Goal: Information Seeking & Learning: Learn about a topic

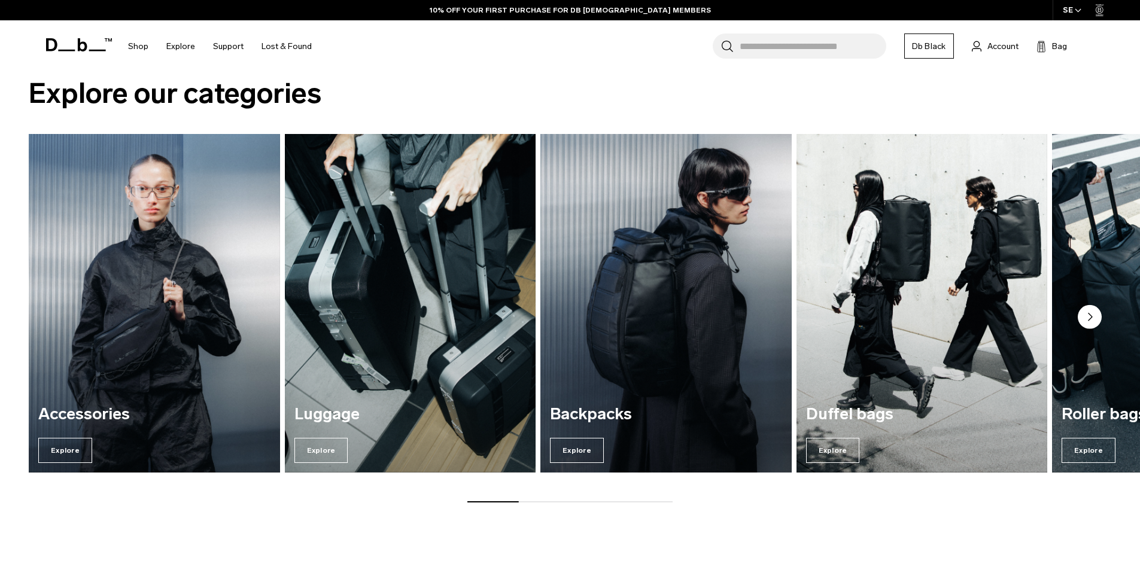
scroll to position [1611, 0]
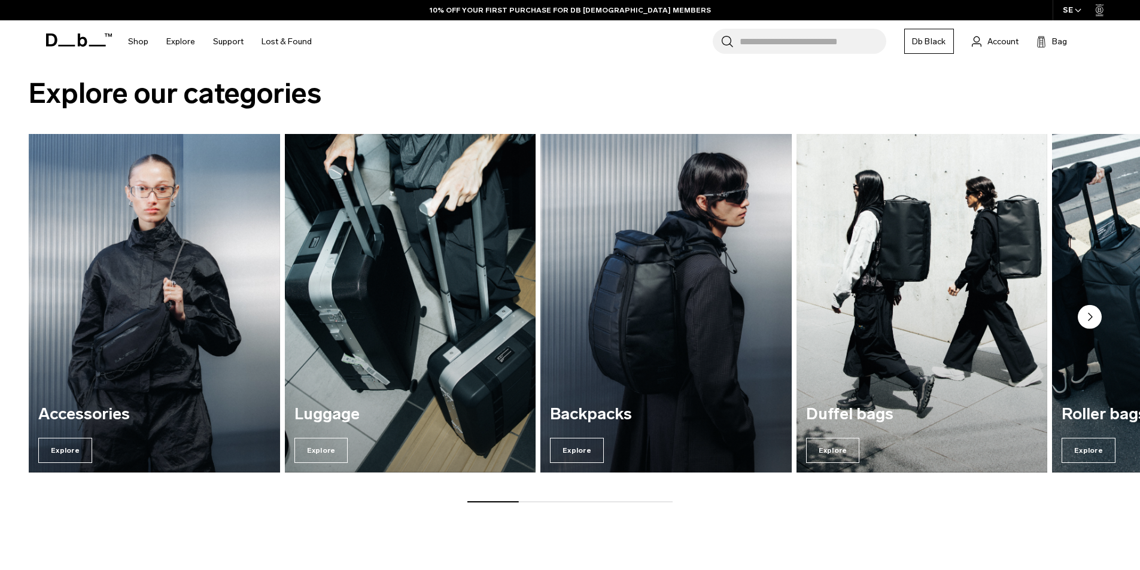
click at [1094, 318] on circle "Next slide" at bounding box center [1089, 317] width 24 height 24
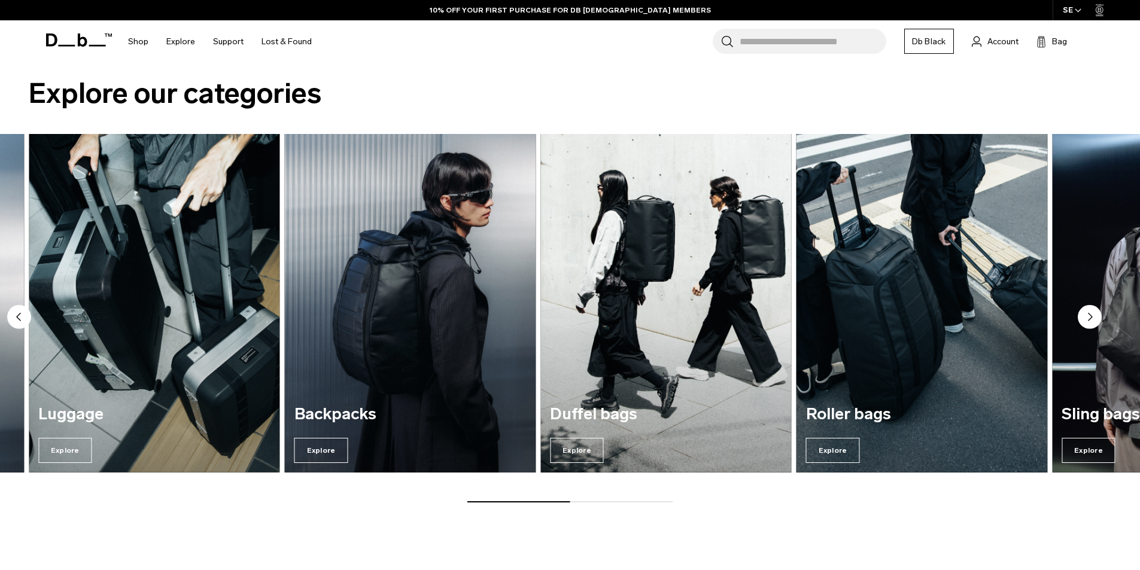
click at [1094, 318] on circle "Next slide" at bounding box center [1089, 317] width 24 height 24
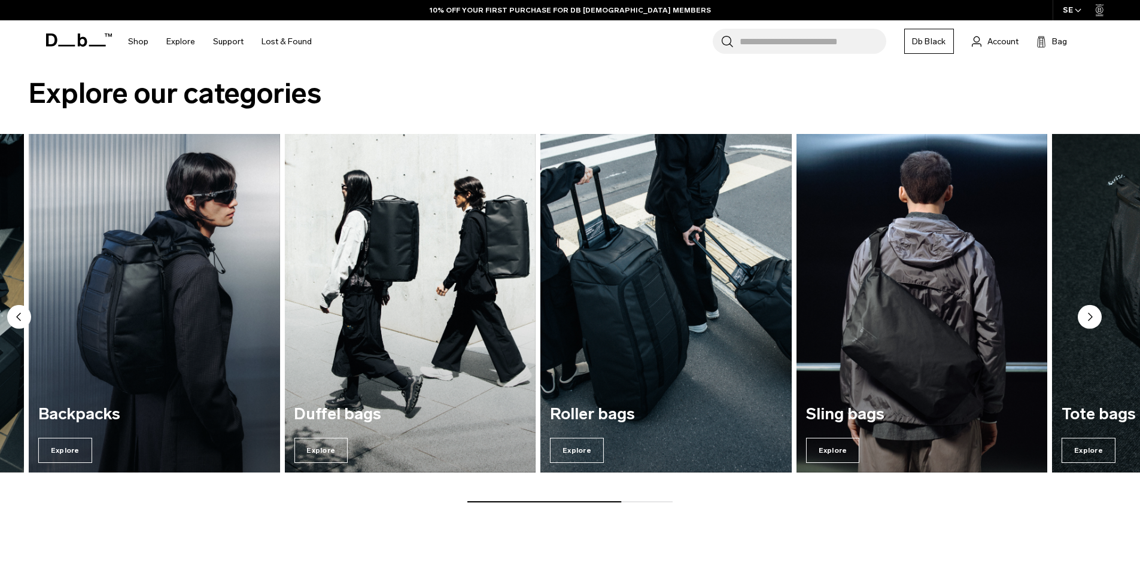
click at [1094, 318] on circle "Next slide" at bounding box center [1089, 317] width 24 height 24
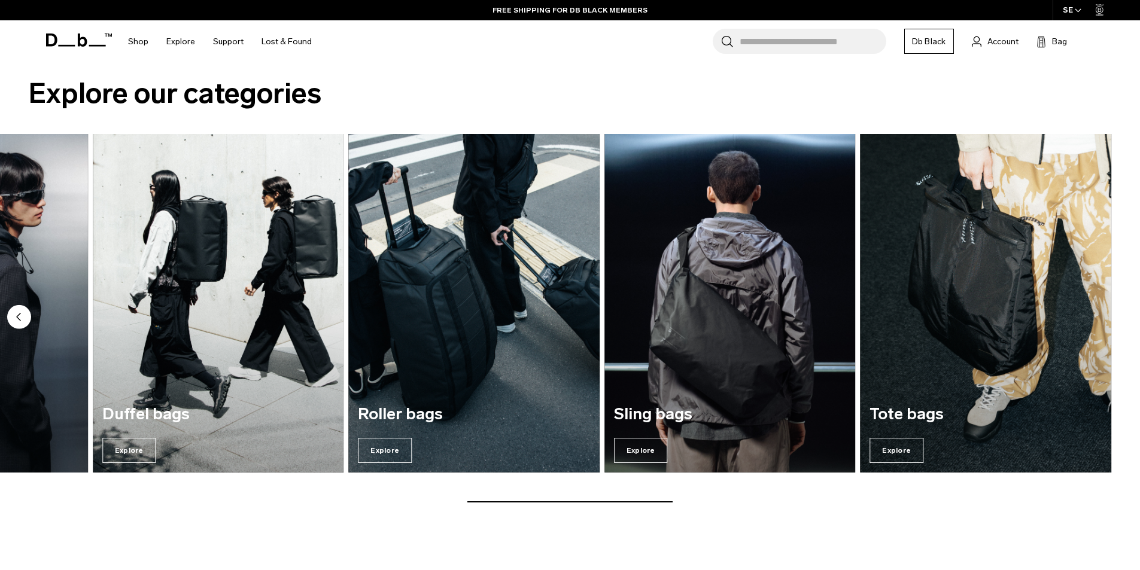
click at [1094, 318] on img "7 / 7" at bounding box center [985, 303] width 251 height 339
click at [1028, 345] on img "7 / 7" at bounding box center [985, 303] width 251 height 339
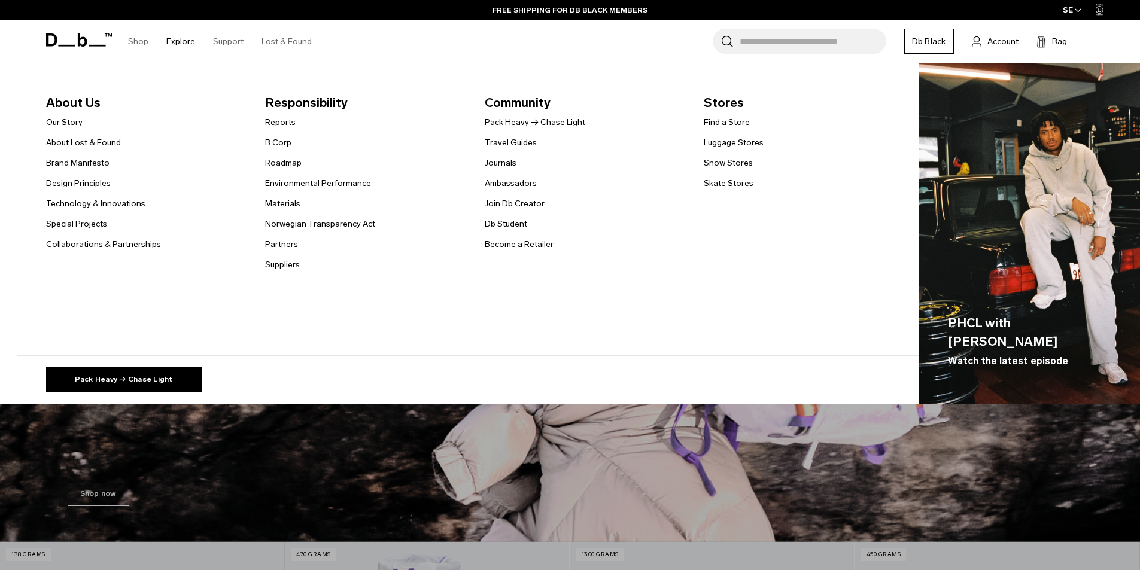
scroll to position [55, 0]
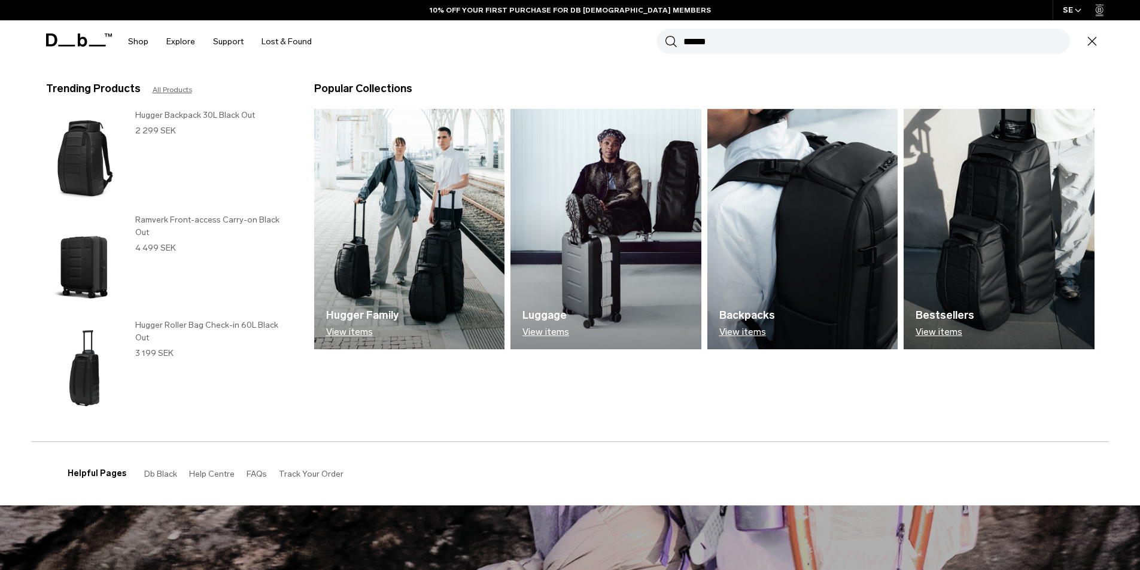
type input "******"
click at [665, 35] on button "Search" at bounding box center [671, 41] width 13 height 13
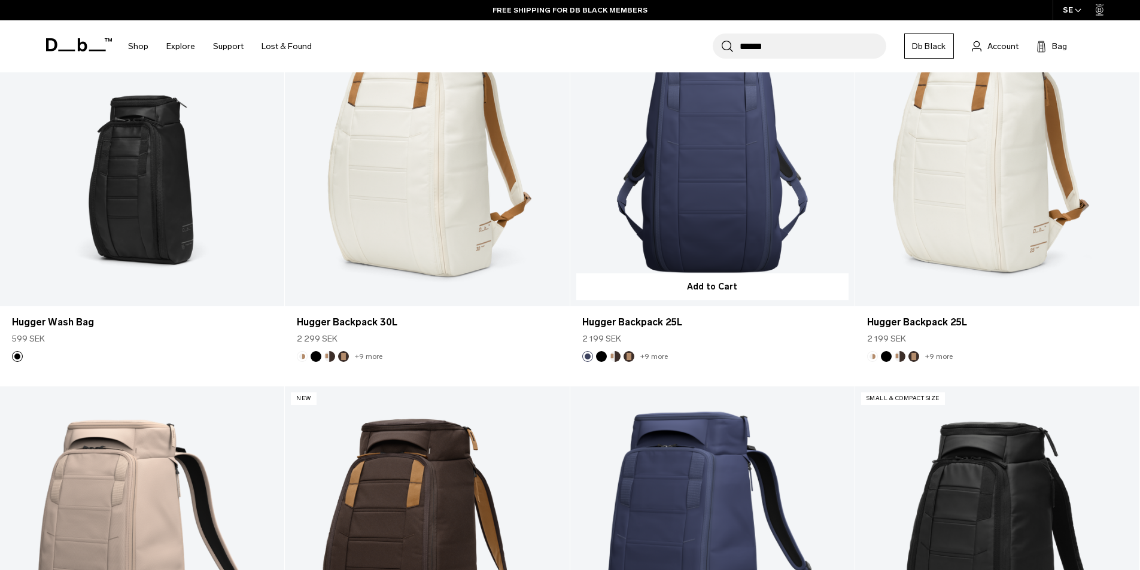
scroll to position [239, 0]
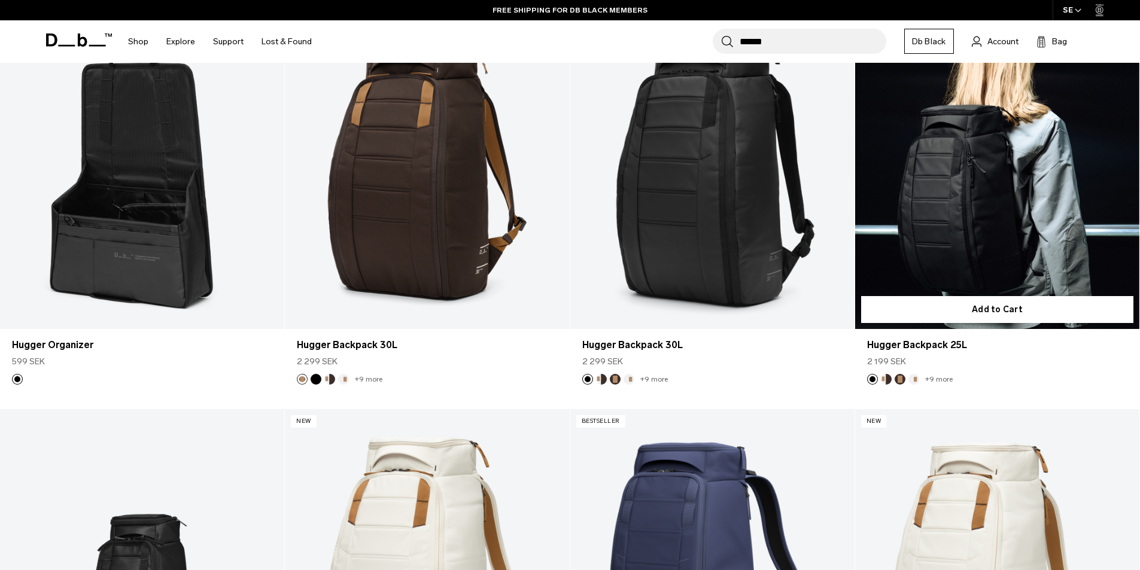
click at [976, 223] on link "Hugger Backpack 25L" at bounding box center [997, 171] width 284 height 316
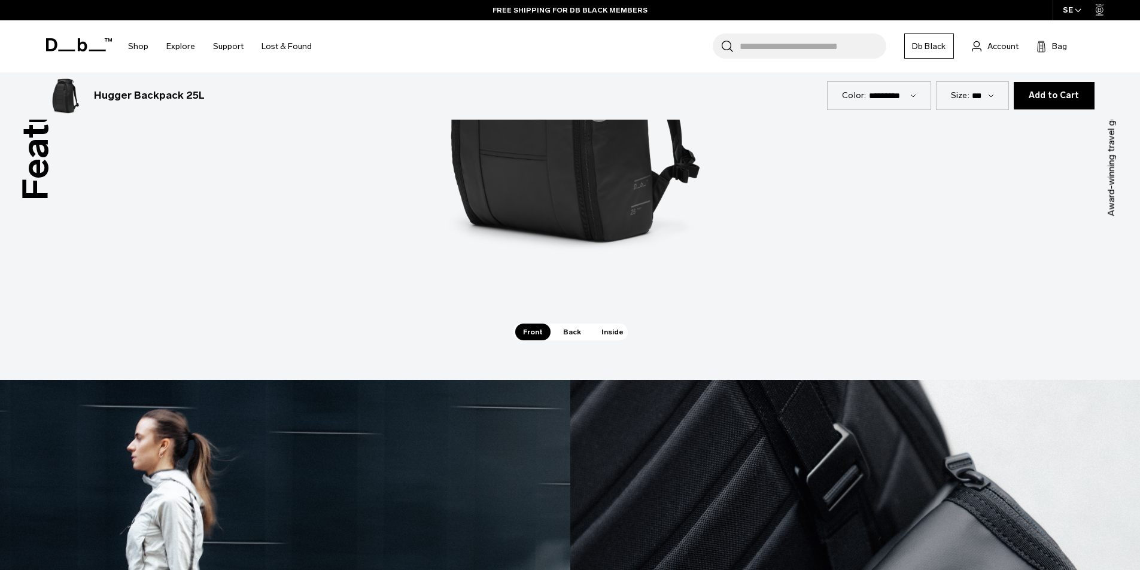
drag, startPoint x: 668, startPoint y: 320, endPoint x: 693, endPoint y: 102, distance: 219.8
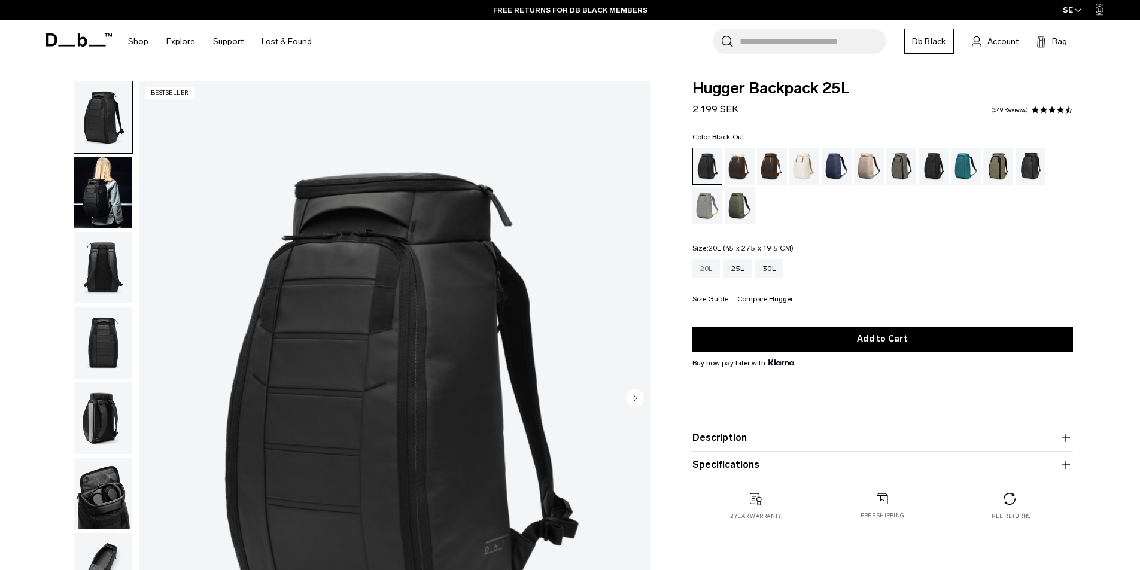
click at [695, 273] on div "20L" at bounding box center [706, 268] width 28 height 19
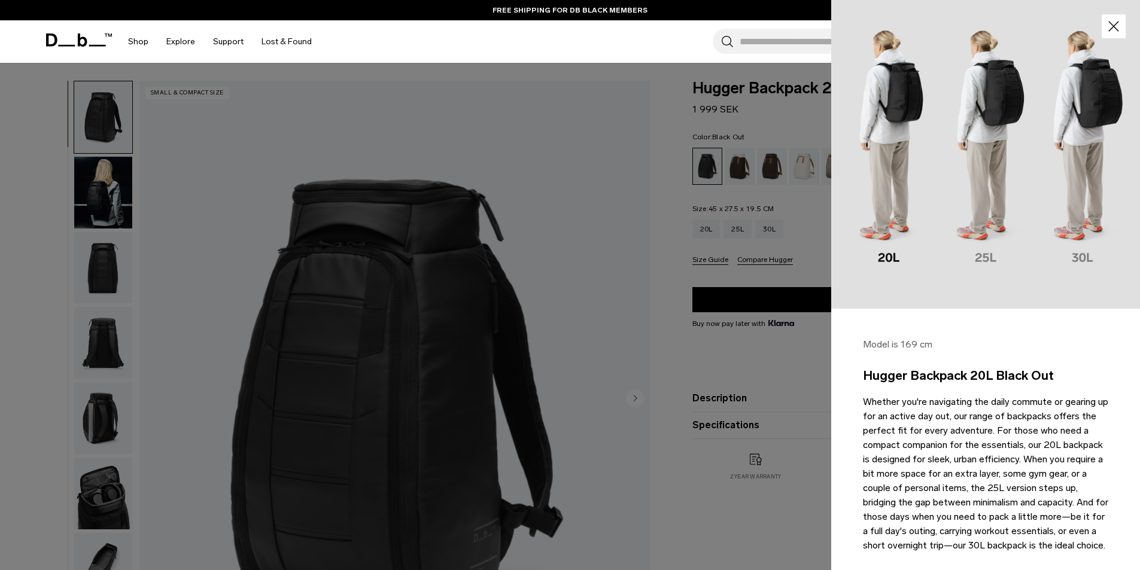
click at [778, 104] on div at bounding box center [570, 285] width 1140 height 570
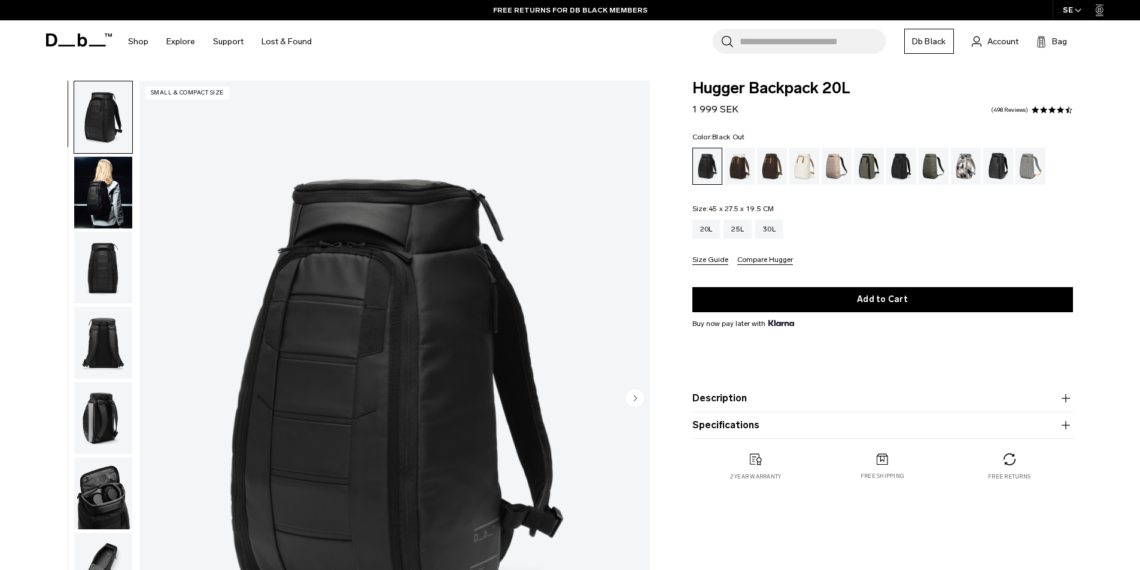
click at [805, 45] on input "Search for Bags, Luggage..." at bounding box center [812, 41] width 147 height 25
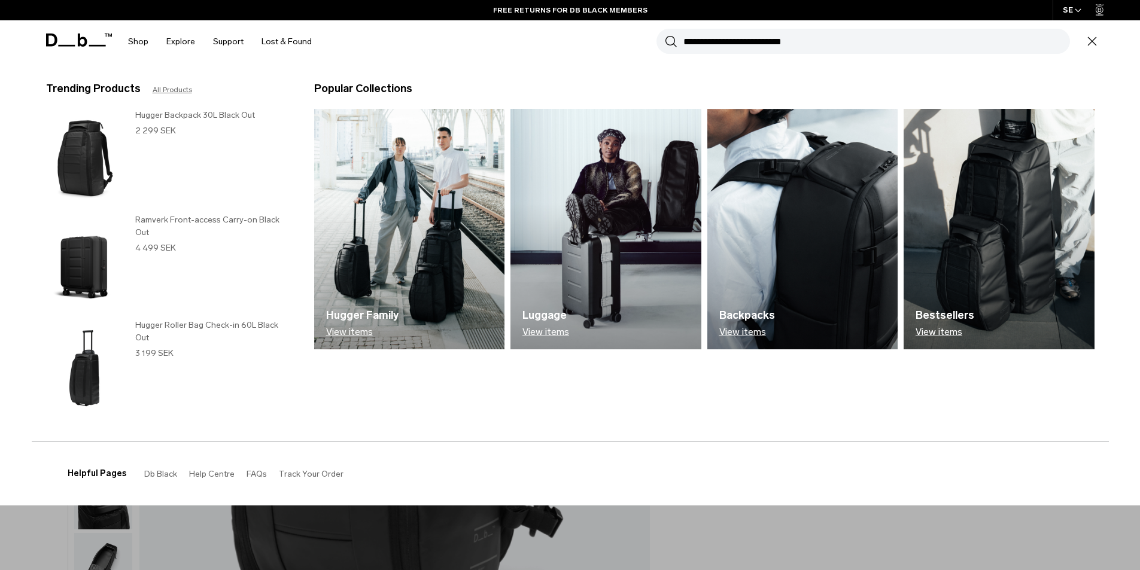
click at [796, 44] on input "Search for Bags, Luggage..." at bounding box center [876, 41] width 386 height 25
click at [750, 47] on input "Search for Bags, Luggage..." at bounding box center [876, 41] width 386 height 25
click at [716, 44] on input "Search for Bags, Luggage..." at bounding box center [876, 41] width 386 height 25
click at [702, 43] on input "Search for Bags, Luggage..." at bounding box center [876, 41] width 386 height 25
click at [78, 48] on span at bounding box center [79, 39] width 66 height 45
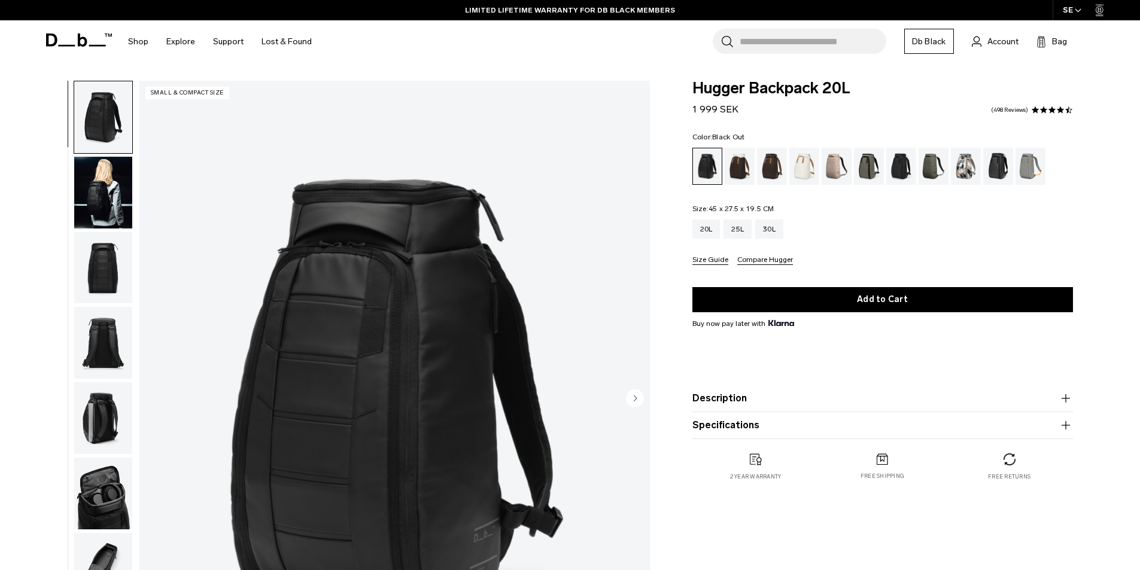
click at [78, 38] on icon at bounding box center [82, 40] width 10 height 13
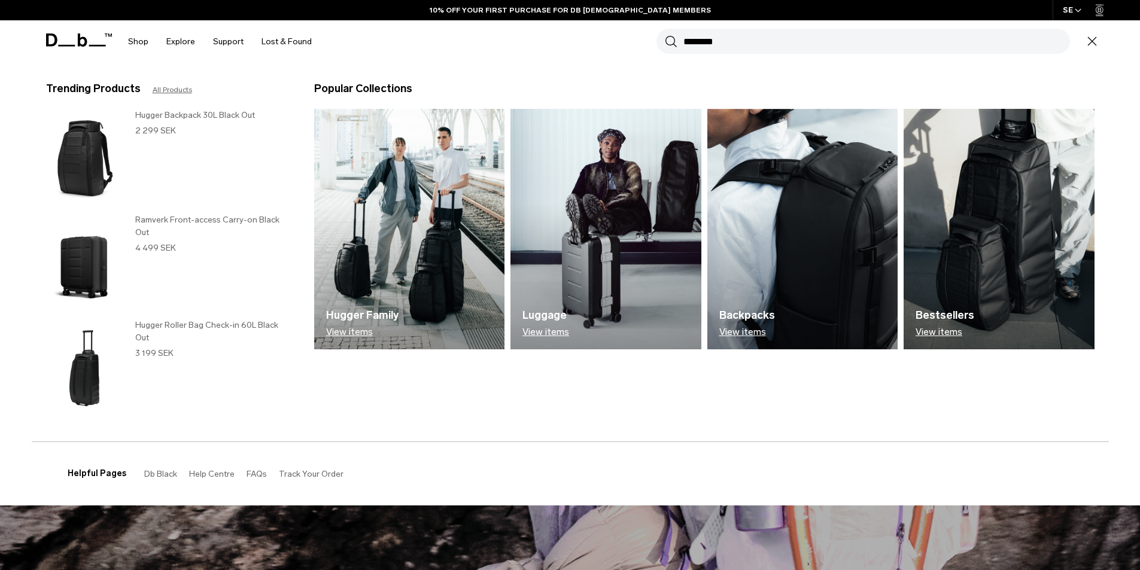
type input "*******"
click at [665, 35] on button "Search" at bounding box center [671, 41] width 13 height 13
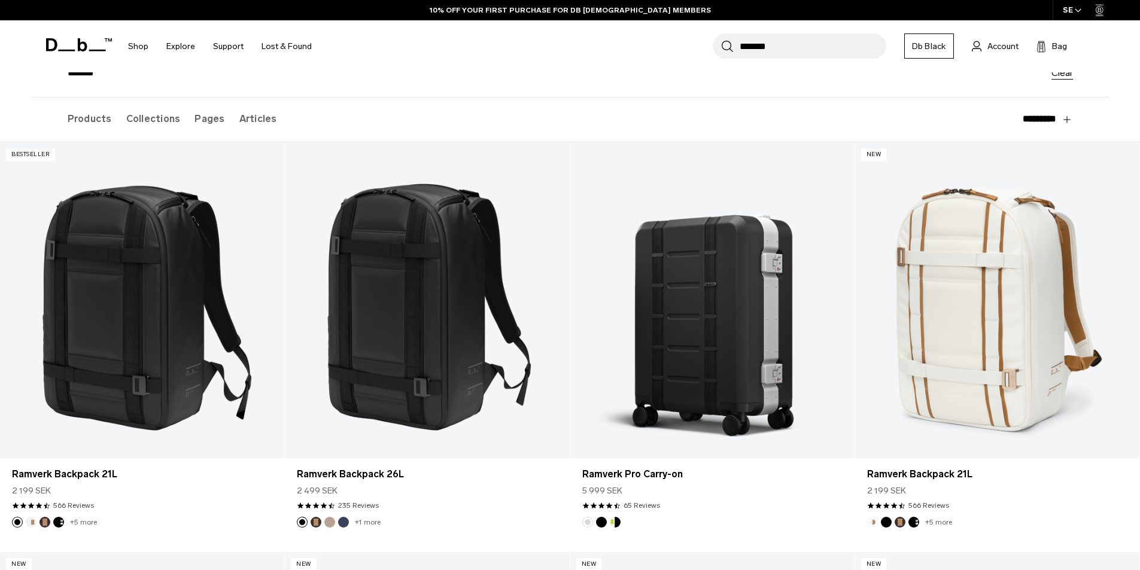
scroll to position [120, 0]
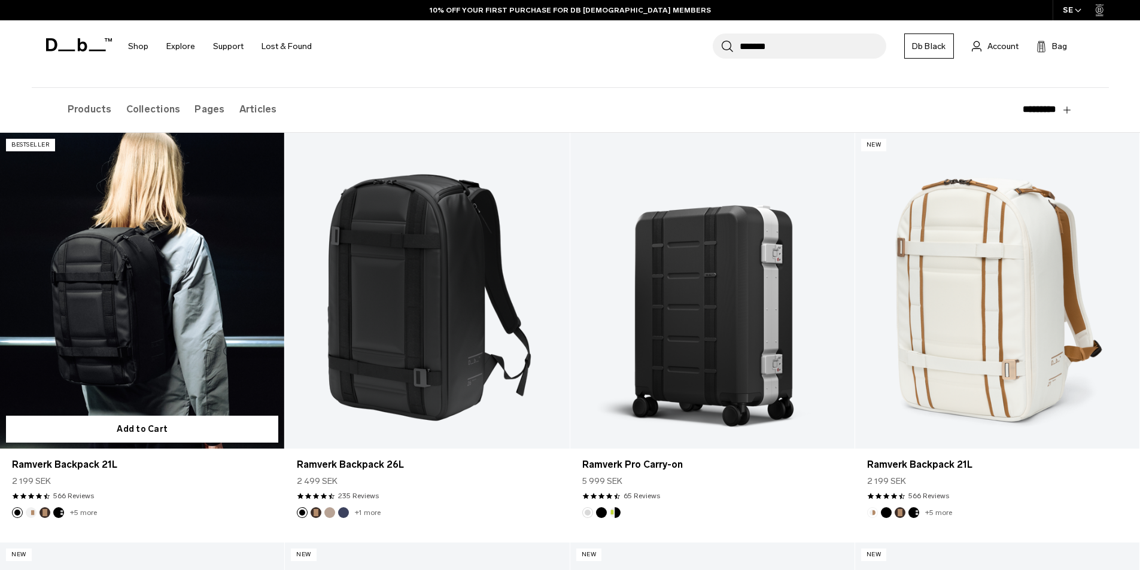
click at [118, 298] on link "Ramverk Backpack 21L" at bounding box center [142, 291] width 284 height 316
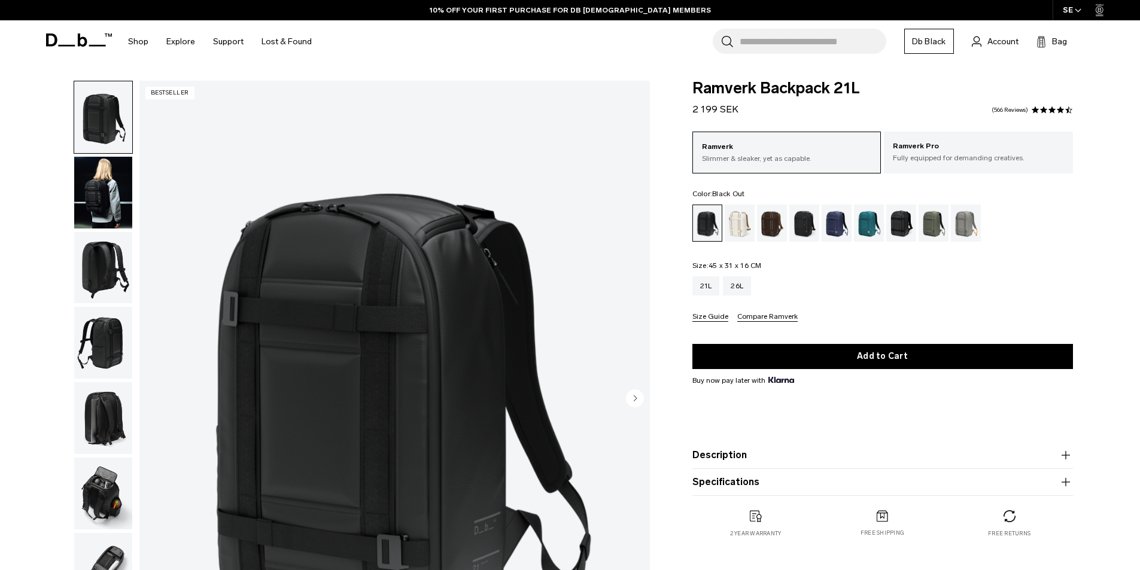
click at [758, 321] on button "Compare Ramverk" at bounding box center [767, 317] width 60 height 9
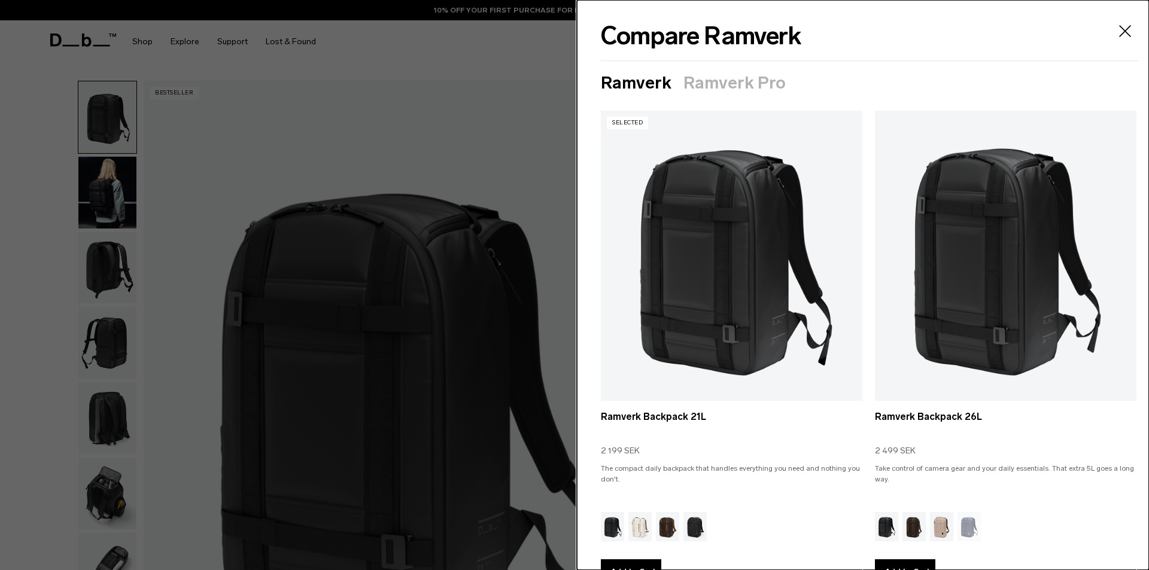
click at [474, 241] on div at bounding box center [574, 285] width 1149 height 570
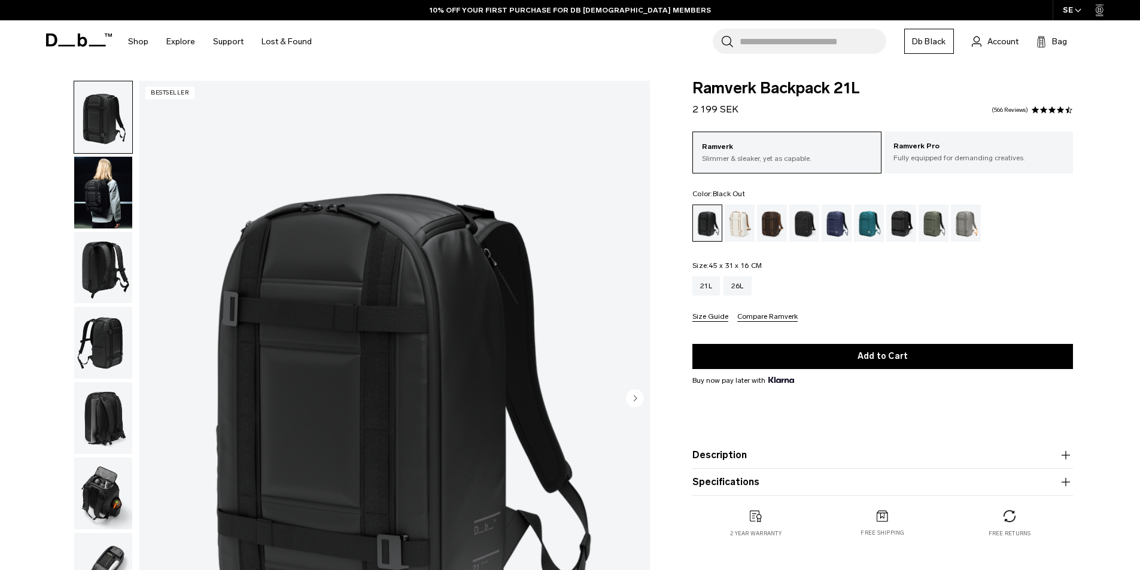
click at [723, 317] on button "Size Guide" at bounding box center [710, 317] width 36 height 9
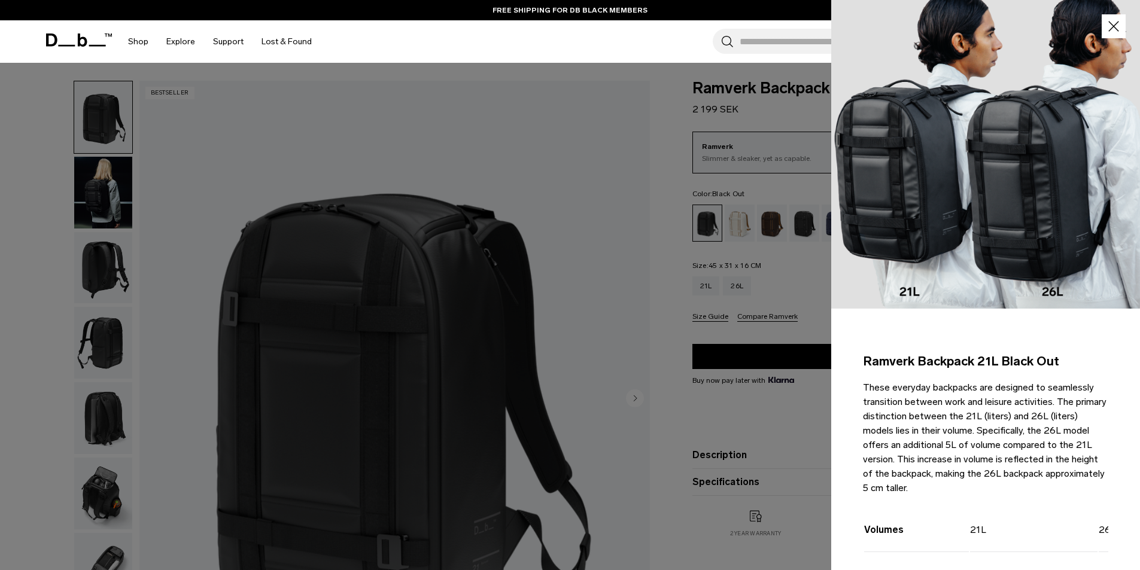
click at [765, 291] on div at bounding box center [570, 285] width 1140 height 570
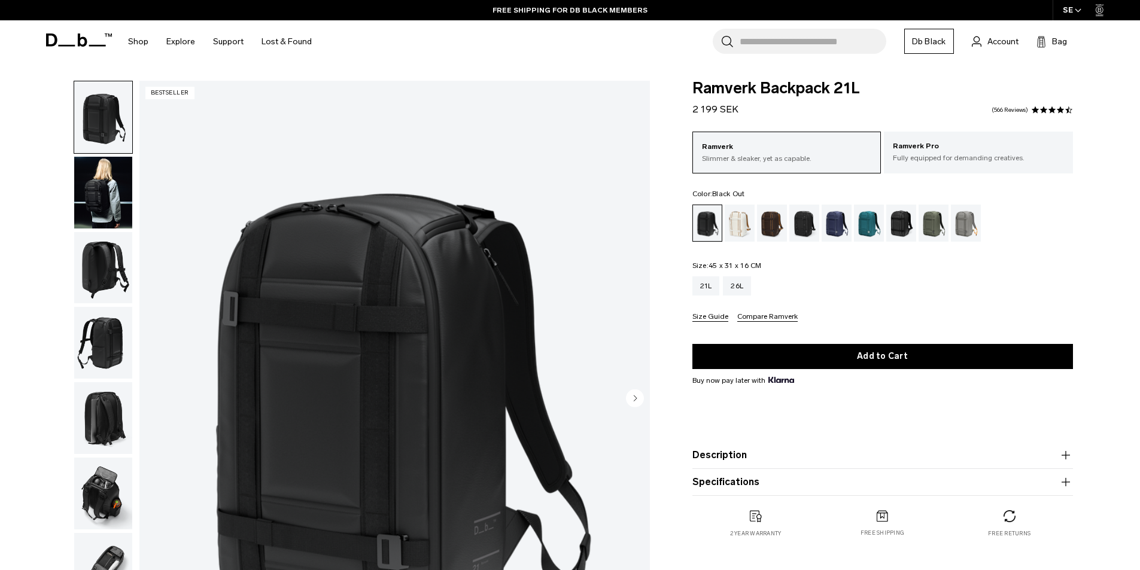
click at [90, 200] on img "button" at bounding box center [103, 193] width 58 height 72
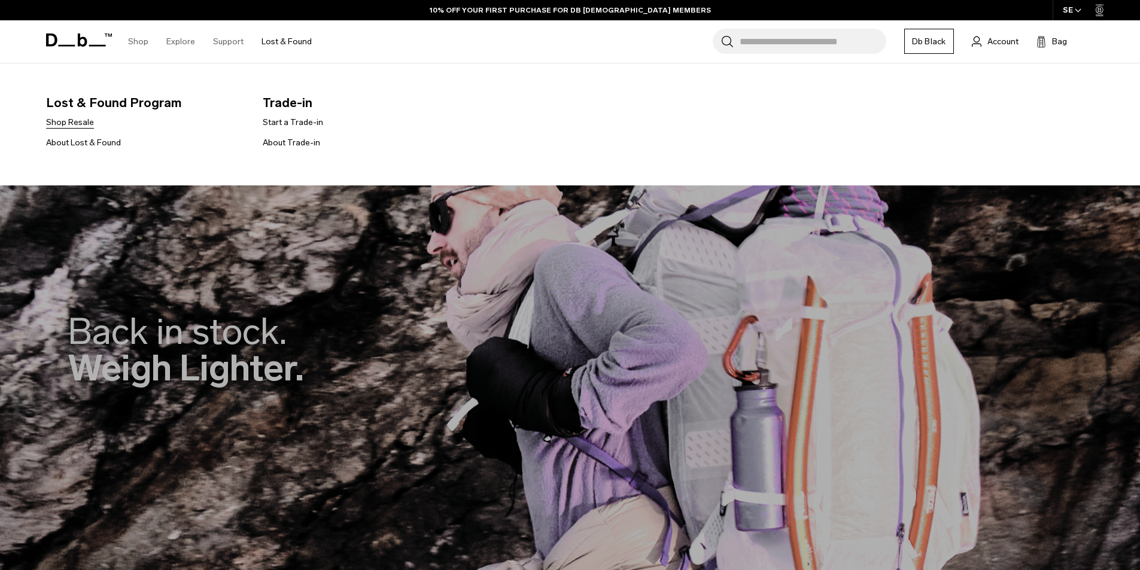
click at [77, 123] on link "Shop Resale" at bounding box center [70, 122] width 48 height 13
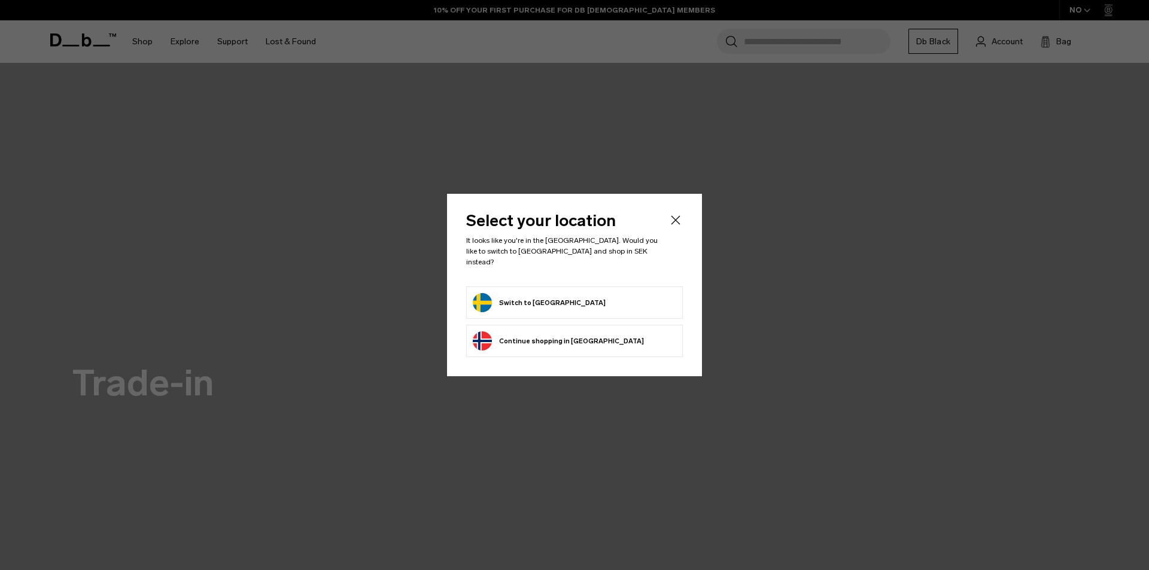
click at [495, 61] on div at bounding box center [574, 285] width 1149 height 570
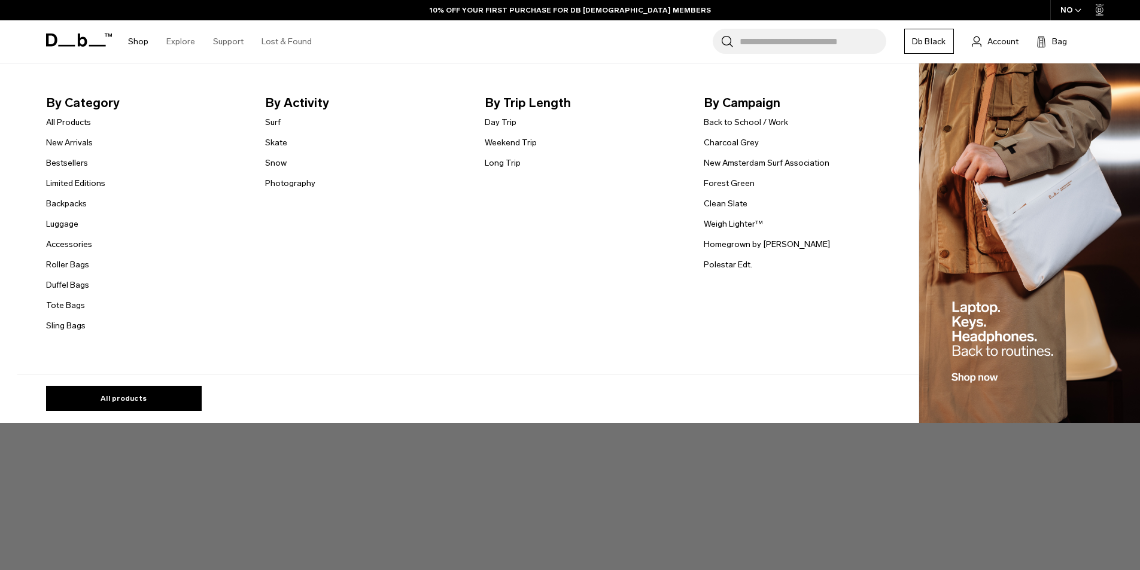
click at [137, 42] on link "Shop" at bounding box center [138, 41] width 20 height 42
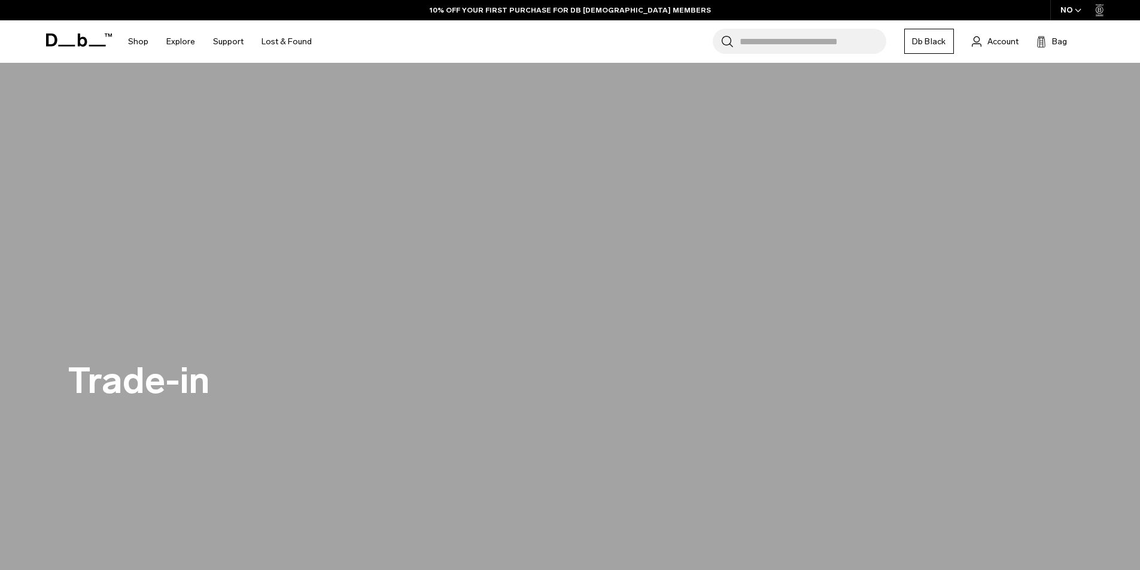
click at [818, 39] on input "Search for Bags, Luggage..." at bounding box center [812, 41] width 147 height 25
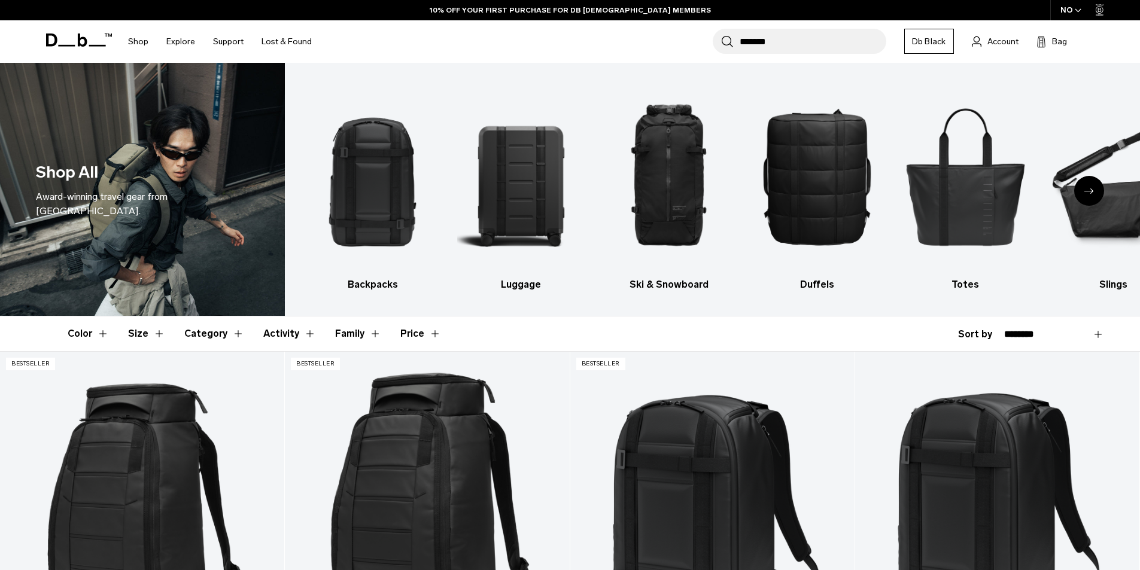
type input "******"
click at [721, 35] on button "Search" at bounding box center [727, 41] width 13 height 13
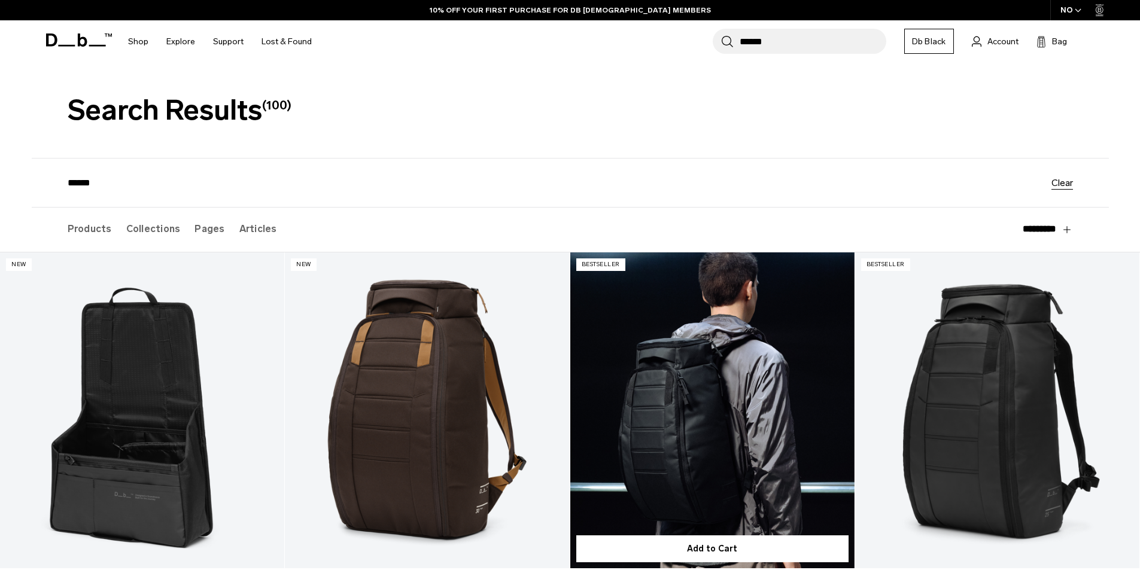
scroll to position [179, 0]
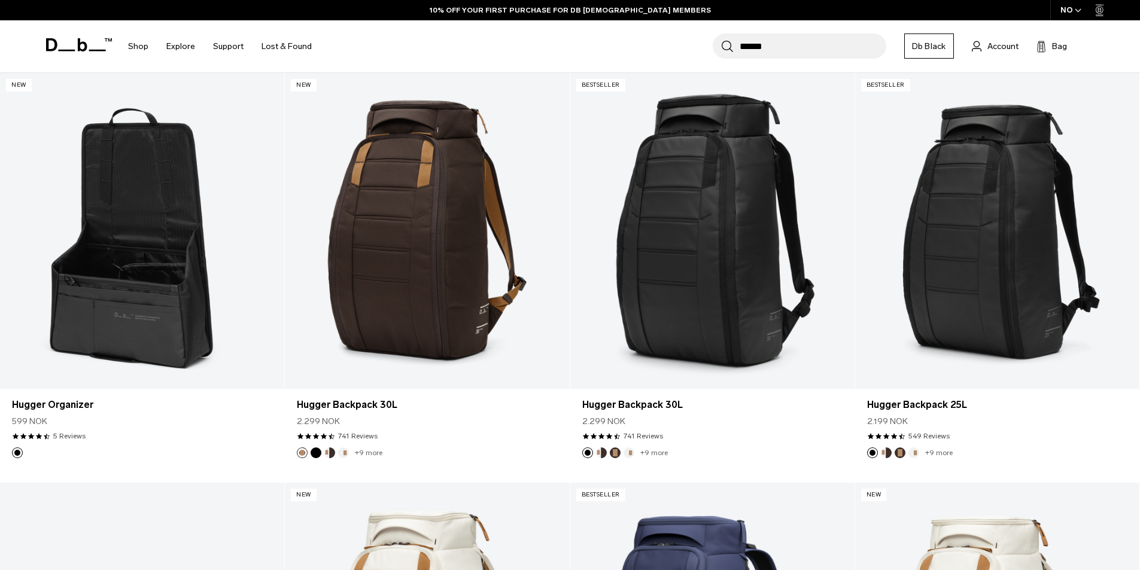
drag, startPoint x: 811, startPoint y: 46, endPoint x: 785, endPoint y: 51, distance: 26.8
click at [726, 50] on div "Search for Bags, Luggage... Search ******" at bounding box center [799, 46] width 173 height 25
paste input "*"
type input "*******"
click at [721, 39] on button "Search" at bounding box center [727, 45] width 13 height 13
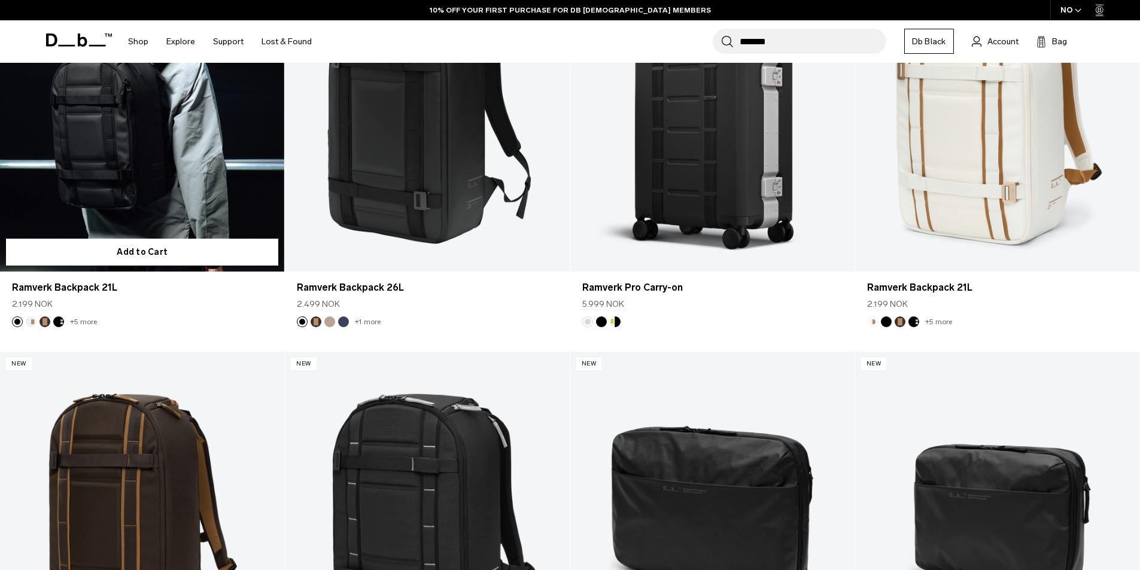
scroll to position [299, 0]
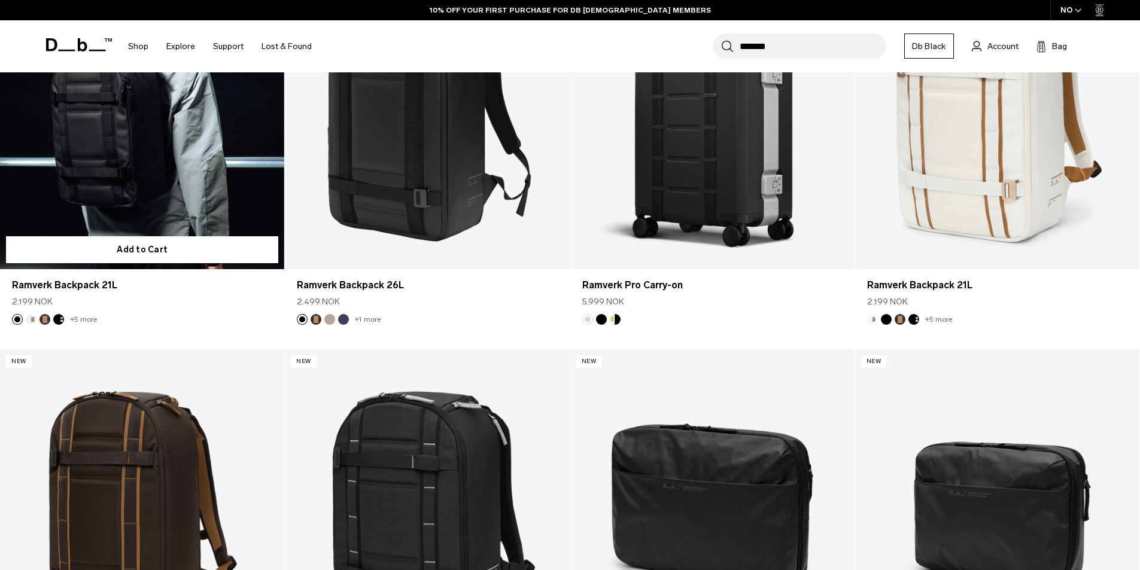
click at [190, 149] on link "Ramverk Backpack 21L" at bounding box center [142, 111] width 284 height 316
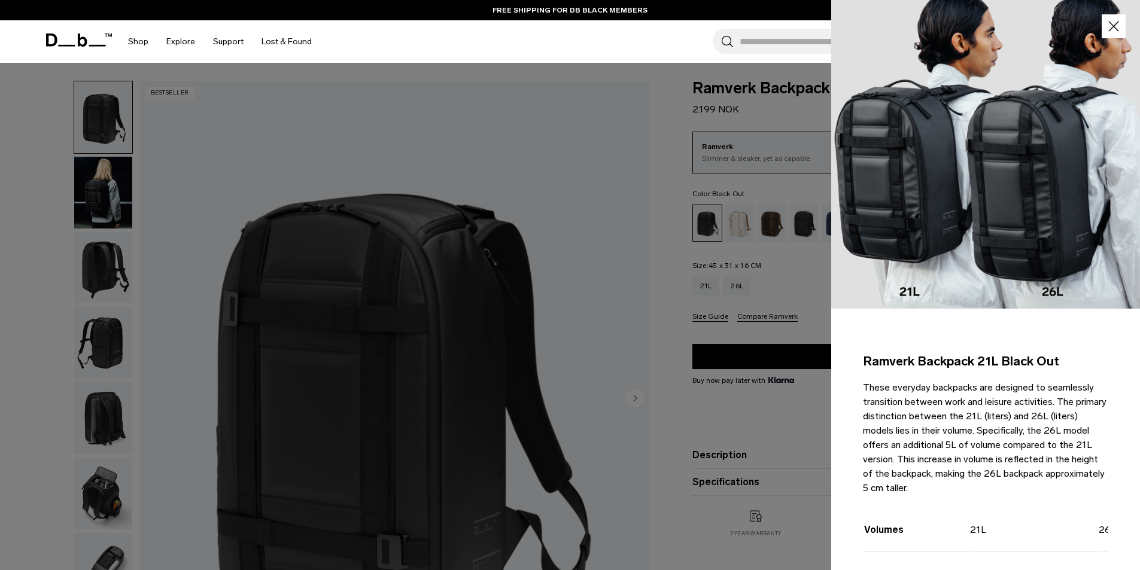
click at [527, 136] on div at bounding box center [570, 285] width 1140 height 570
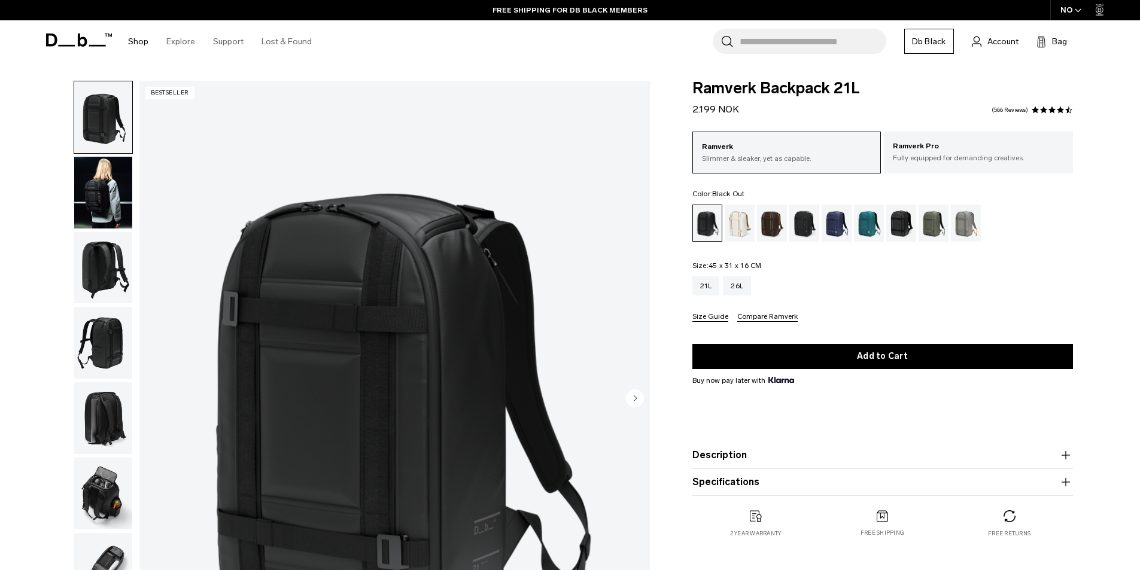
click at [140, 42] on link "Shop" at bounding box center [138, 41] width 20 height 42
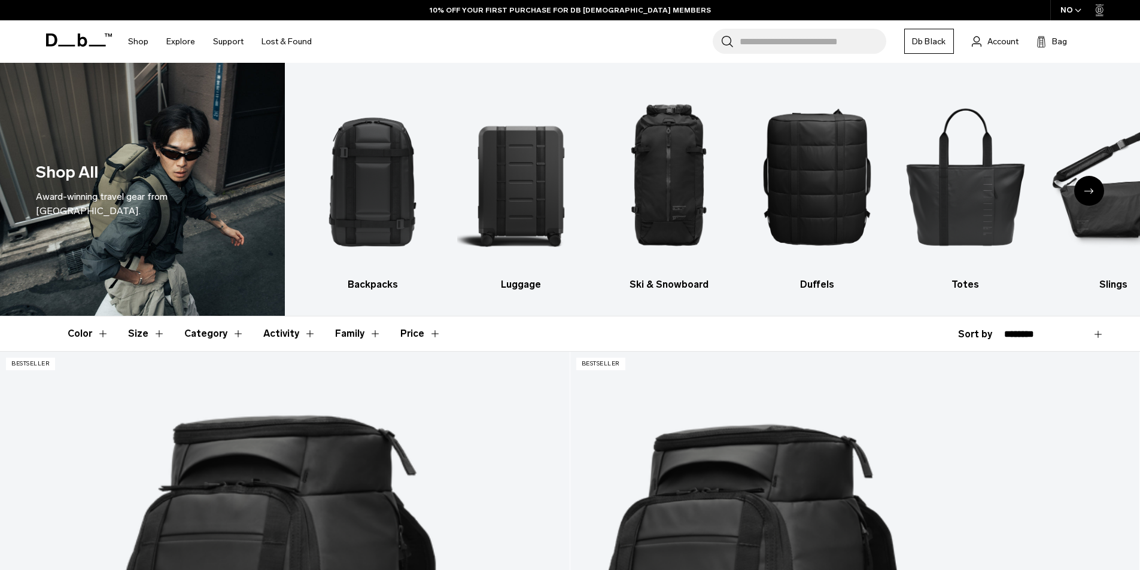
click at [1090, 192] on icon "Next slide" at bounding box center [1089, 190] width 10 height 5
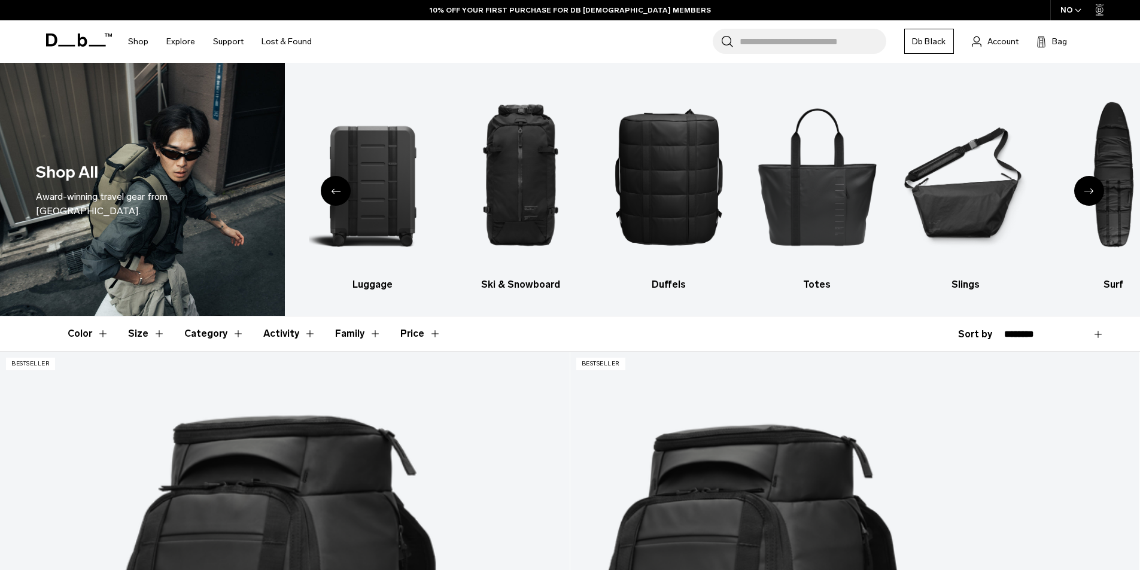
click at [1088, 192] on icon "Next slide" at bounding box center [1089, 190] width 10 height 5
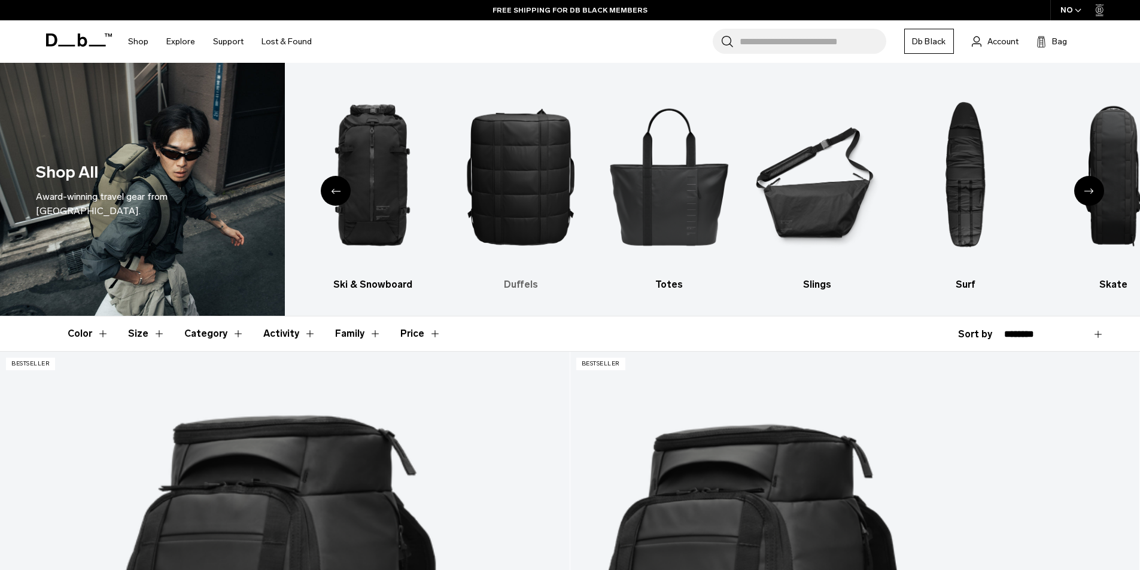
drag, startPoint x: 518, startPoint y: 201, endPoint x: 529, endPoint y: 201, distance: 11.4
click at [1092, 190] on icon "Next slide" at bounding box center [1089, 190] width 10 height 5
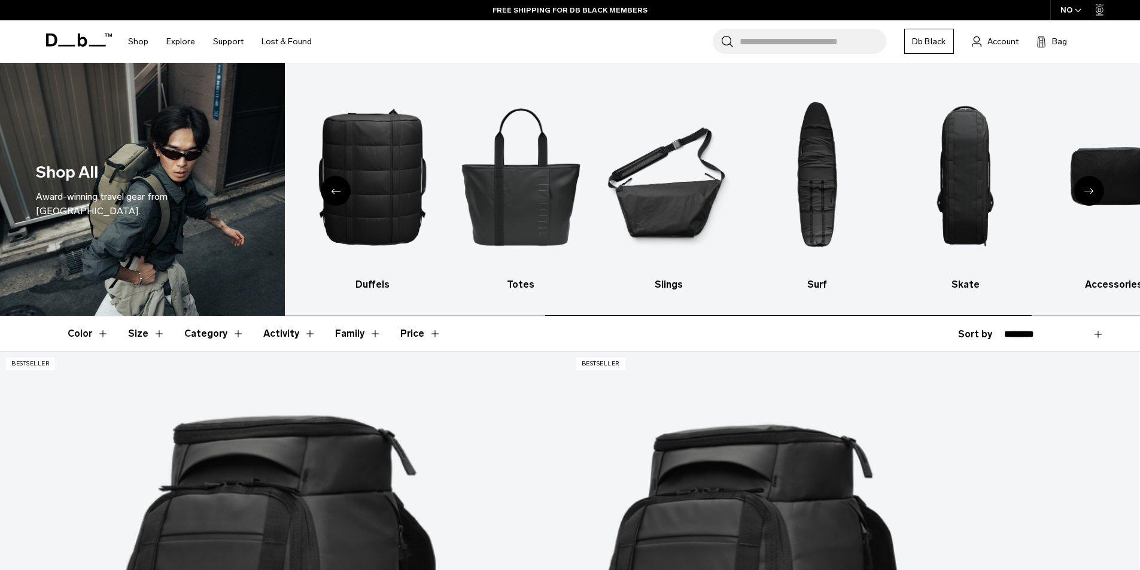
click at [1092, 190] on icon "Next slide" at bounding box center [1089, 190] width 10 height 5
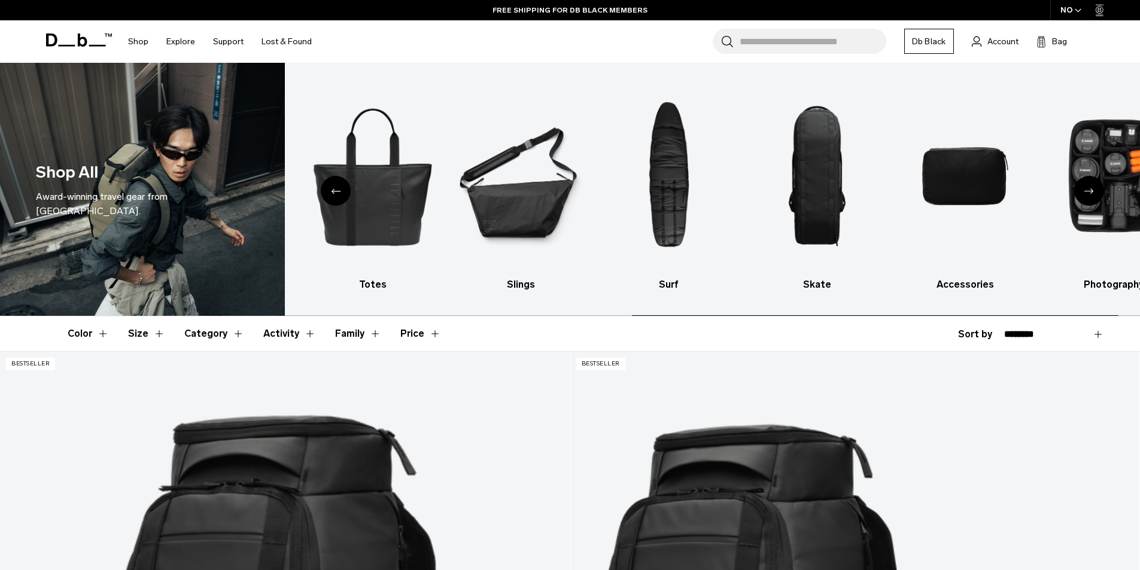
click at [1092, 190] on icon "Next slide" at bounding box center [1089, 190] width 10 height 5
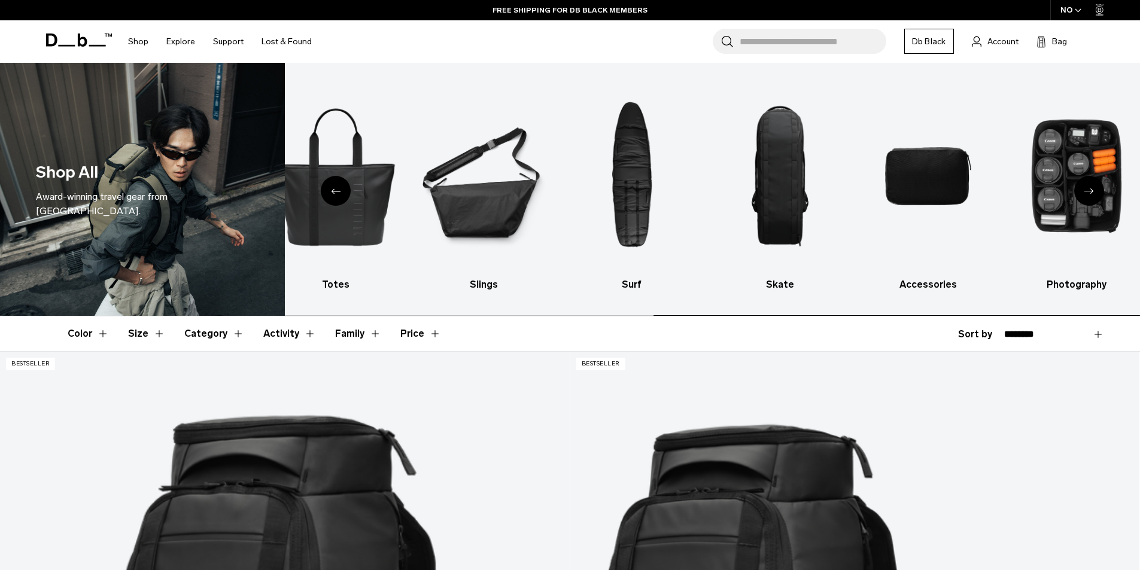
click at [1040, 312] on div "Backpacks Luggage Ski & Snowboard Duffels Totes Slings Surf Skate Accessories P…" at bounding box center [712, 189] width 855 height 253
click at [793, 42] on input "Search for Bags, Luggage..." at bounding box center [812, 41] width 147 height 25
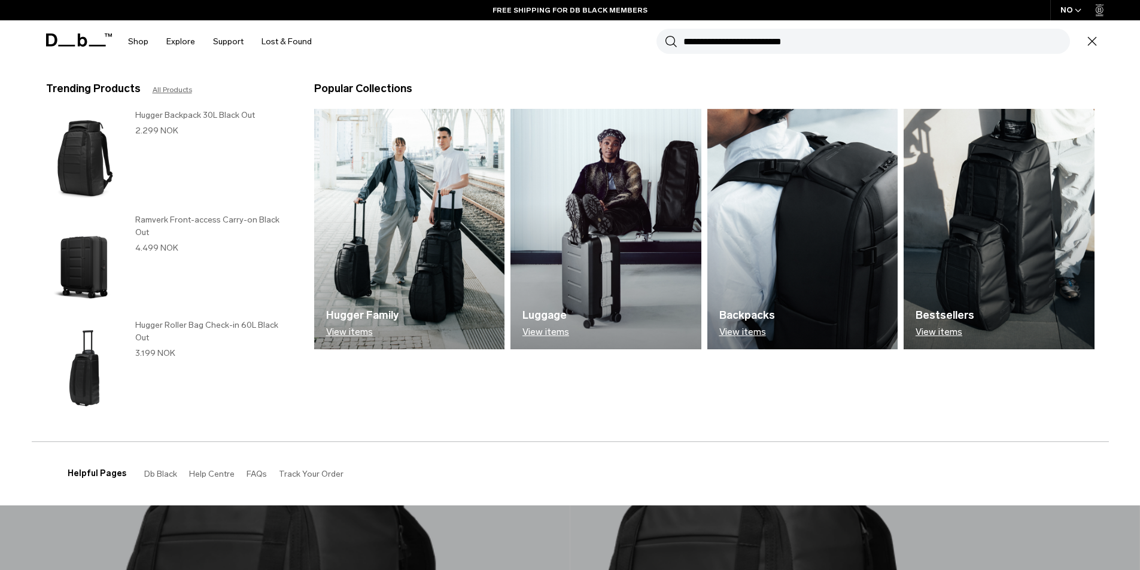
paste input "**********"
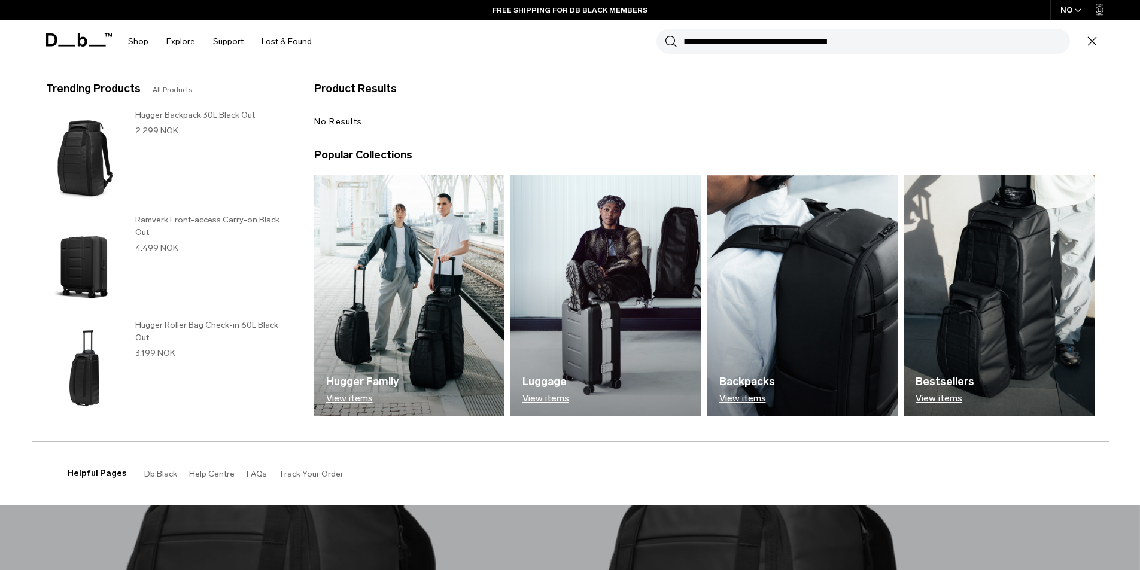
type input "**********"
click at [665, 35] on button "Search" at bounding box center [671, 41] width 13 height 13
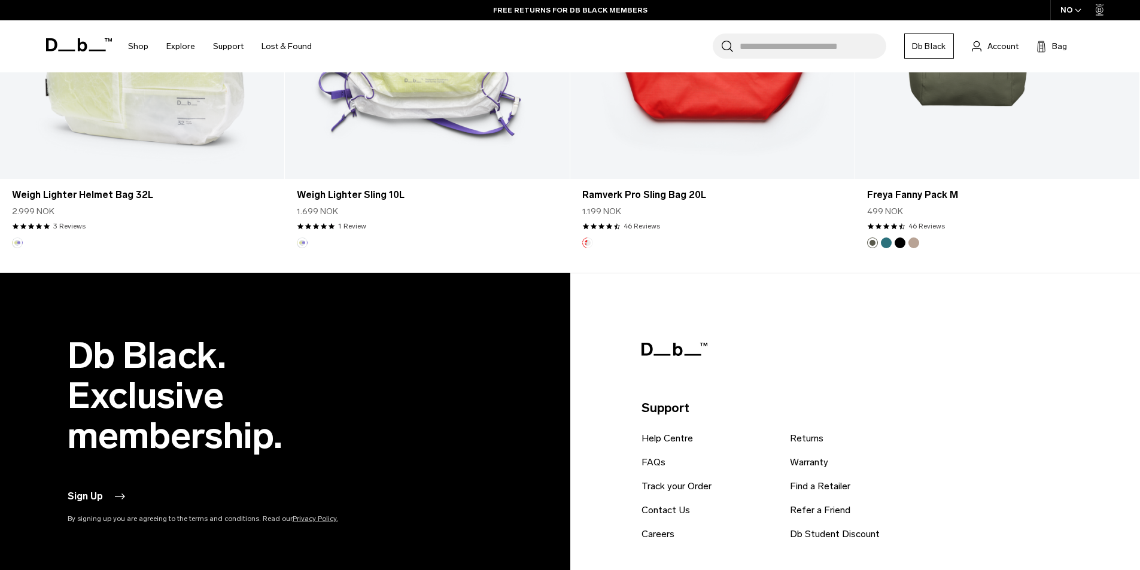
scroll to position [3172, 0]
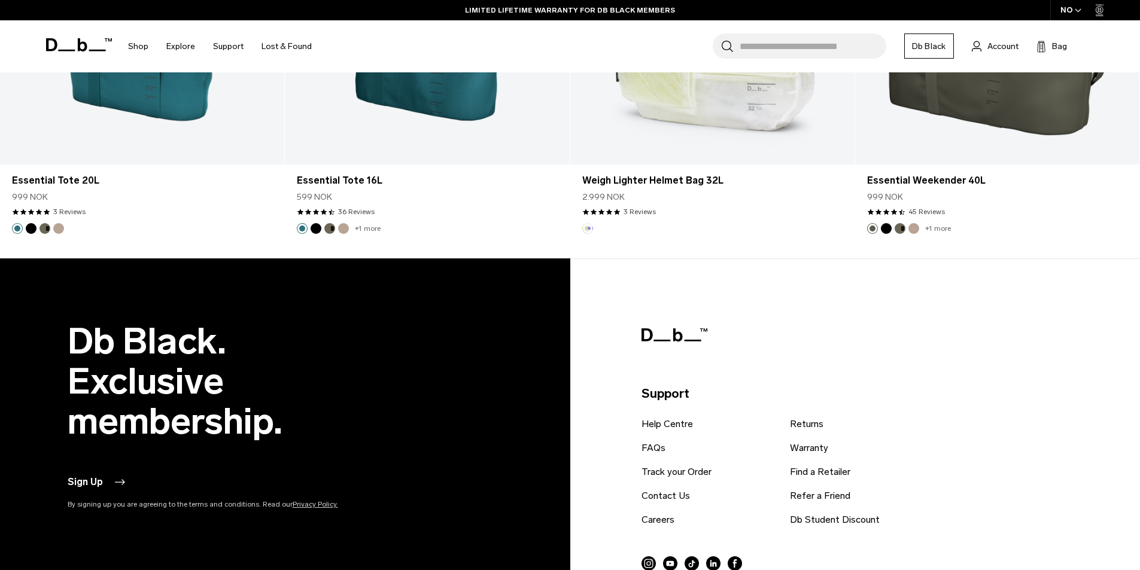
scroll to position [2154, 0]
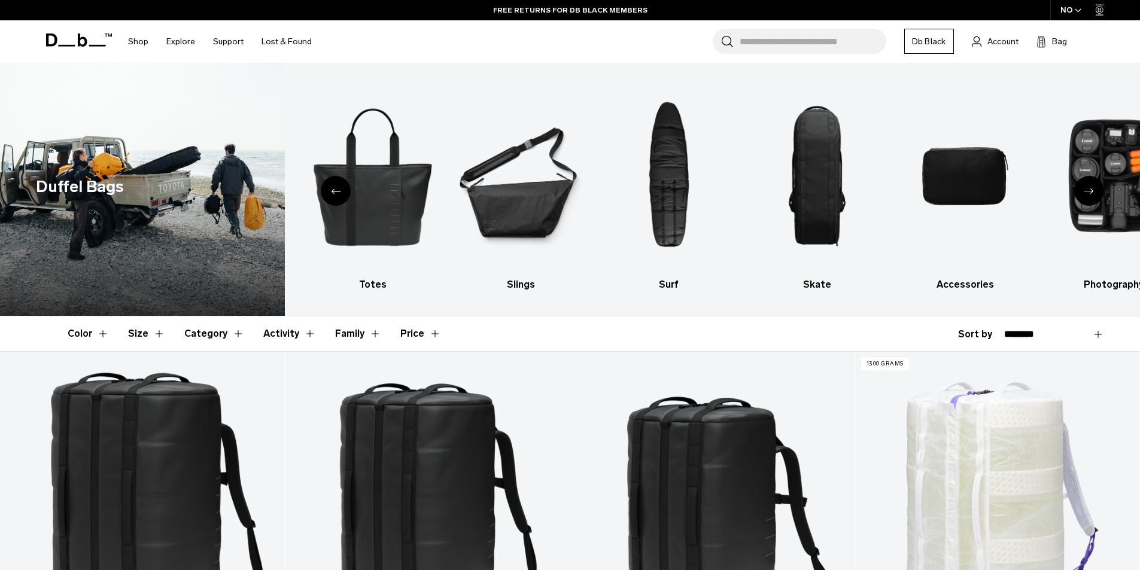
drag, startPoint x: 604, startPoint y: 297, endPoint x: 847, endPoint y: -47, distance: 421.1
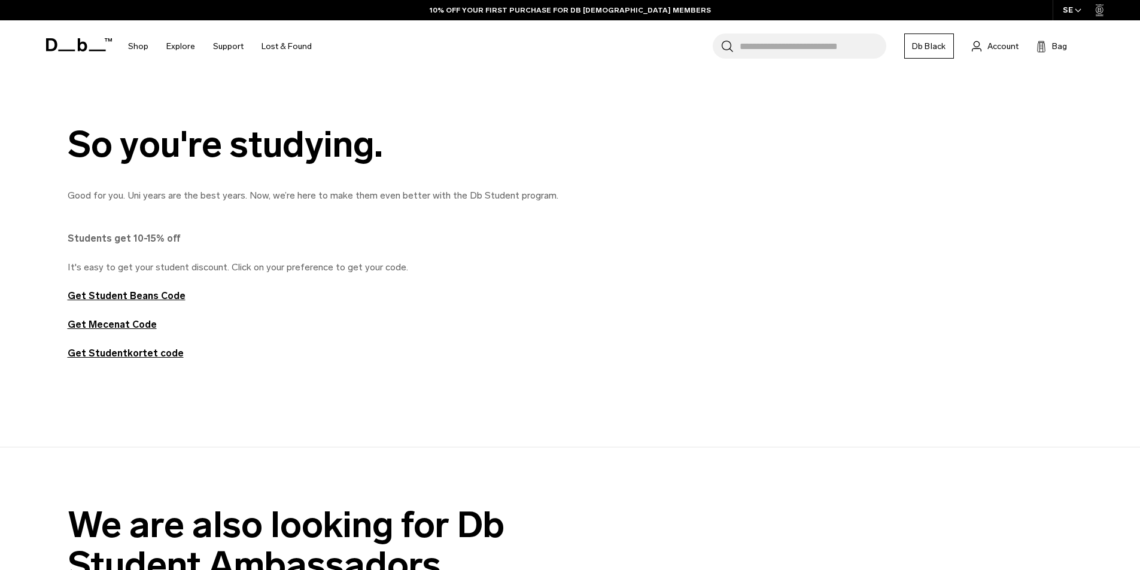
scroll to position [658, 0]
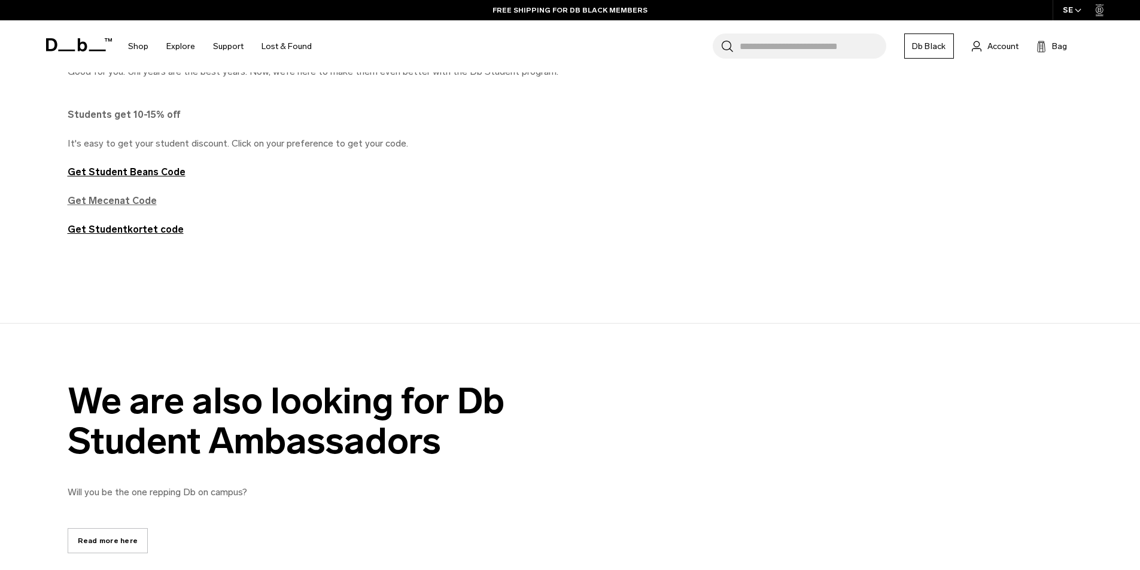
click at [134, 203] on strong "Get Mecenat Code" at bounding box center [112, 200] width 89 height 11
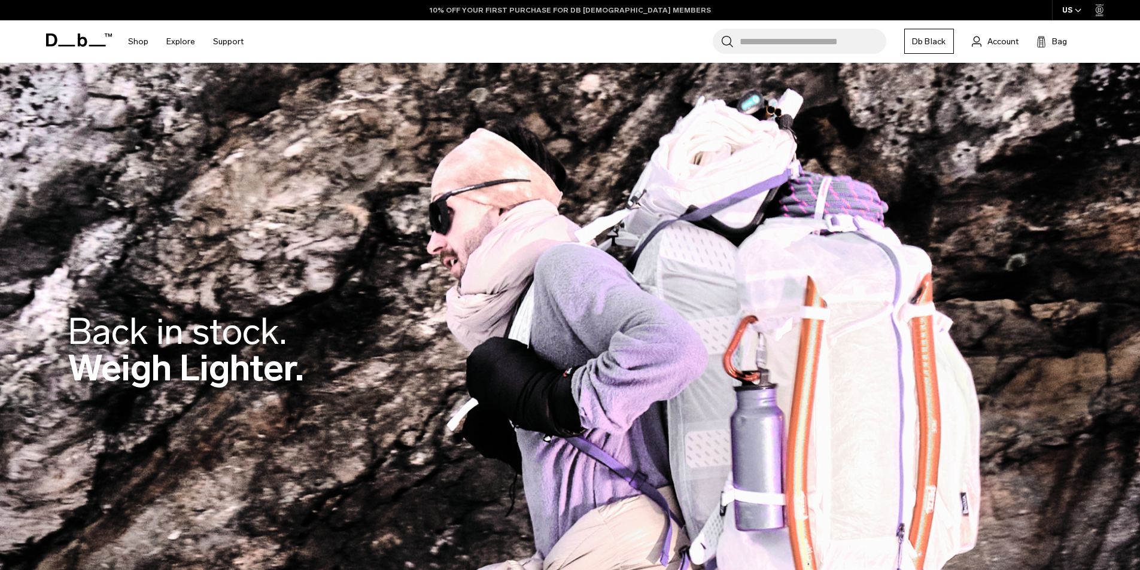
click at [537, 11] on link "10% OFF YOUR FIRST PURCHASE FOR DB [DEMOGRAPHIC_DATA] MEMBERS" at bounding box center [570, 10] width 281 height 11
click at [599, 10] on link "10% OFF YOUR FIRST PURCHASE FOR DB [DEMOGRAPHIC_DATA] MEMBERS" at bounding box center [570, 10] width 281 height 11
click at [1000, 43] on span "Account" at bounding box center [1002, 41] width 31 height 13
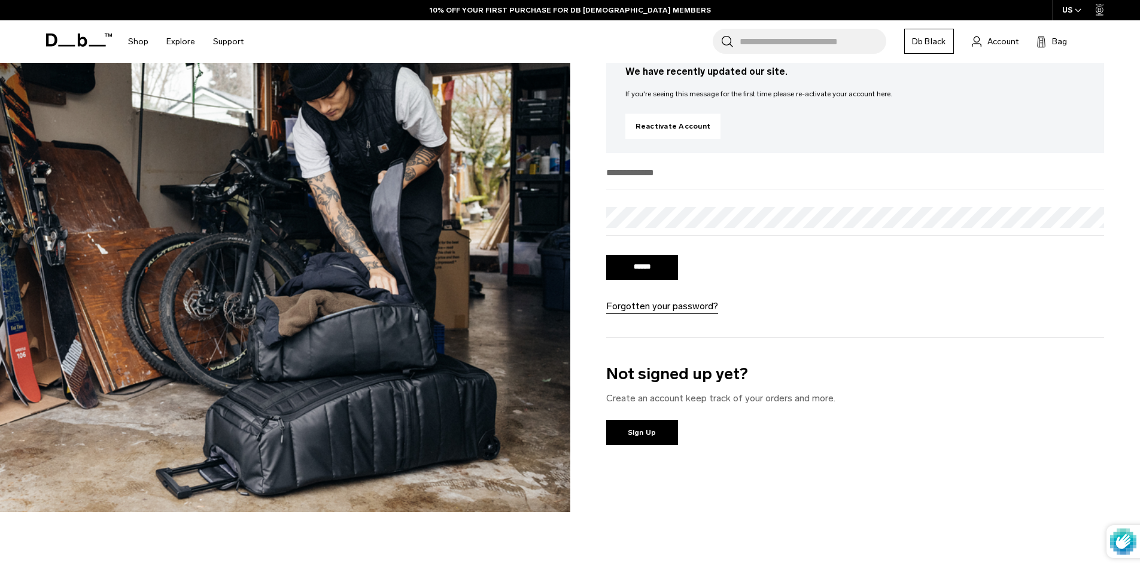
scroll to position [120, 0]
click at [678, 176] on input "email" at bounding box center [855, 173] width 498 height 20
click at [739, 206] on form "****** Forgotten your password?" at bounding box center [855, 238] width 498 height 151
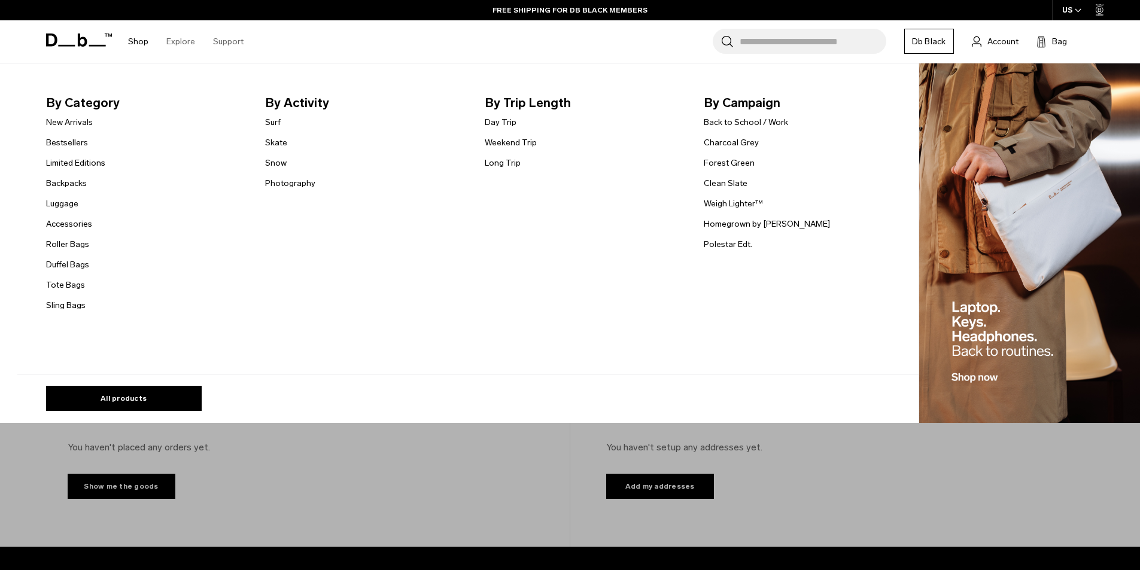
click at [133, 43] on link "Shop" at bounding box center [138, 41] width 20 height 42
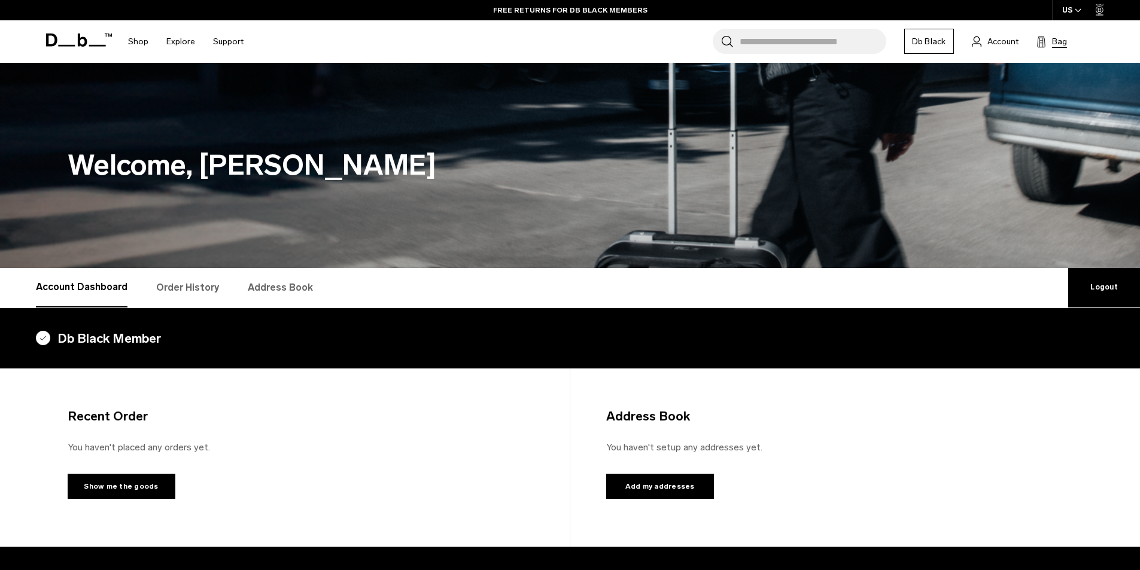
click at [1061, 41] on span "Bag" at bounding box center [1059, 41] width 15 height 13
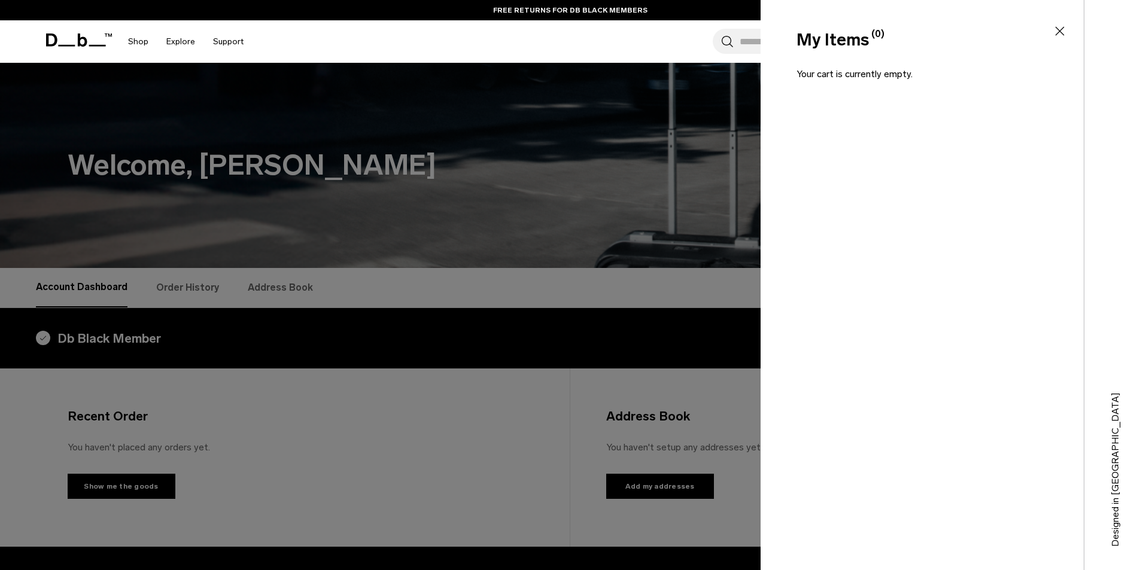
click at [636, 37] on div "Search for Bags, Luggage... Search Close Trending Products All Products Hugger …" at bounding box center [675, 41] width 847 height 42
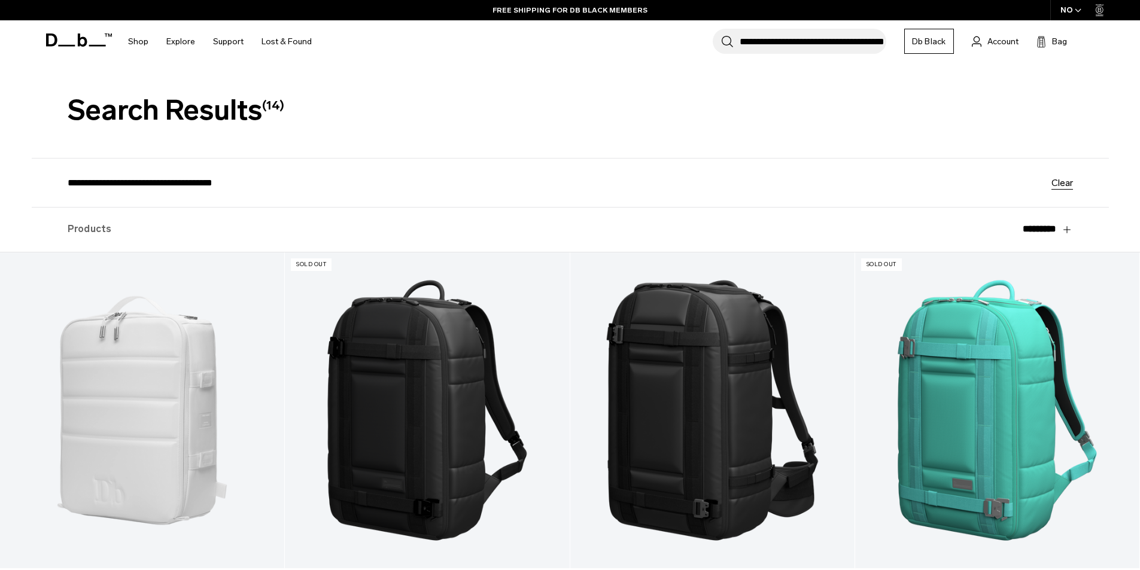
drag, startPoint x: 742, startPoint y: 207, endPoint x: 623, endPoint y: 42, distance: 203.1
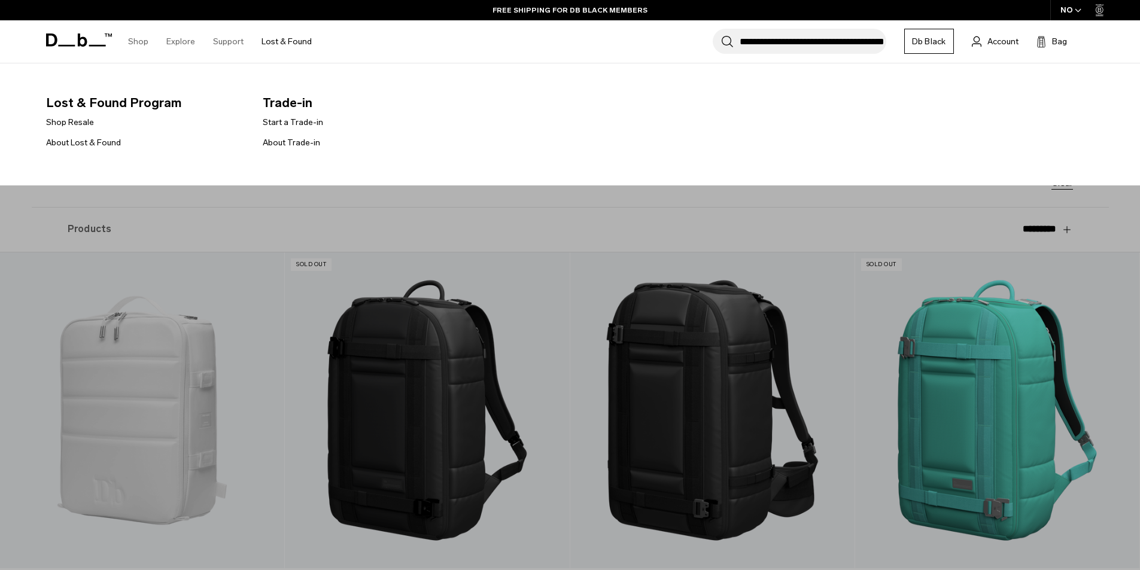
click at [294, 40] on link "Lost & Found" at bounding box center [286, 41] width 50 height 42
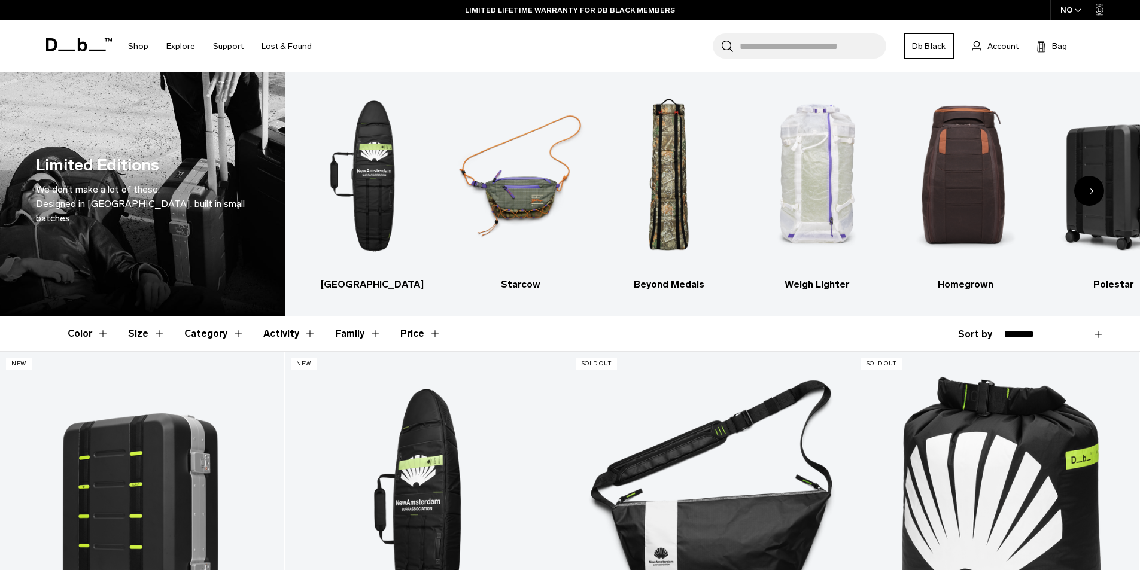
drag, startPoint x: 927, startPoint y: 287, endPoint x: 816, endPoint y: 11, distance: 297.2
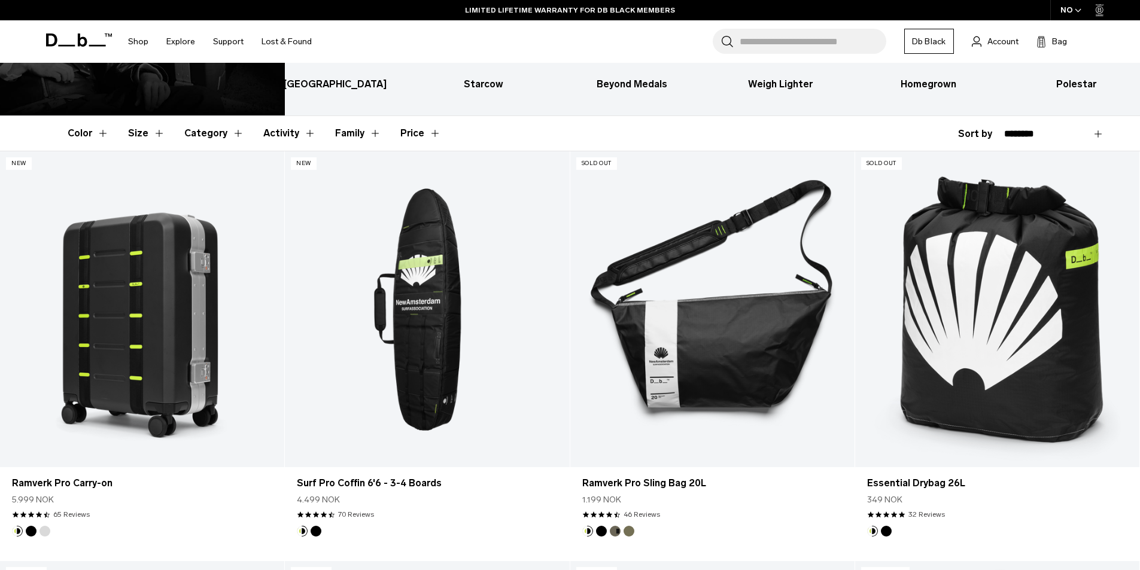
scroll to position [179, 0]
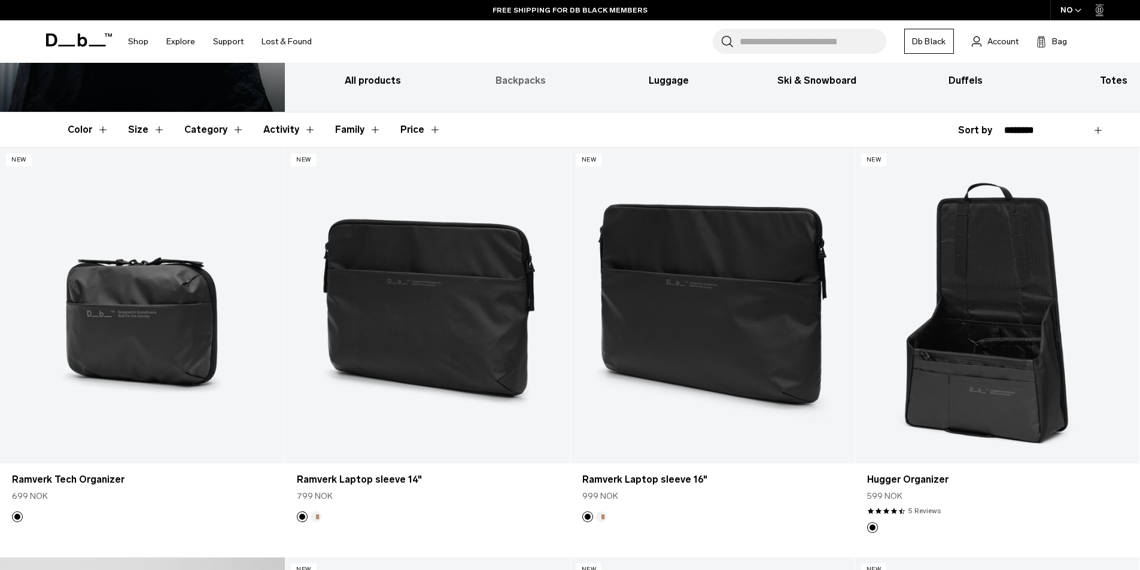
scroll to position [120, 0]
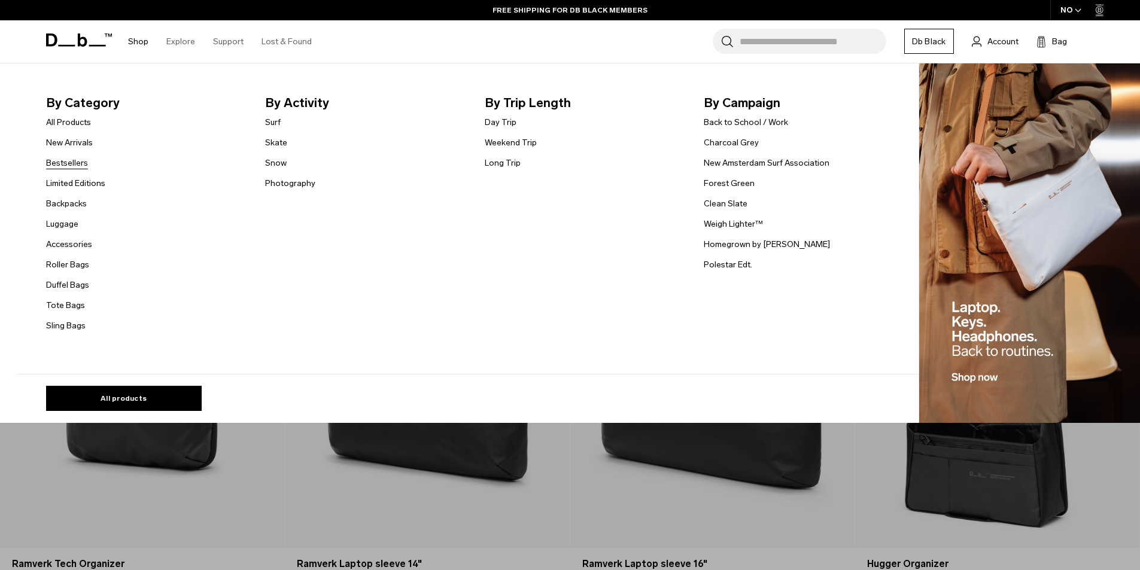
click at [81, 165] on link "Bestsellers" at bounding box center [67, 163] width 42 height 13
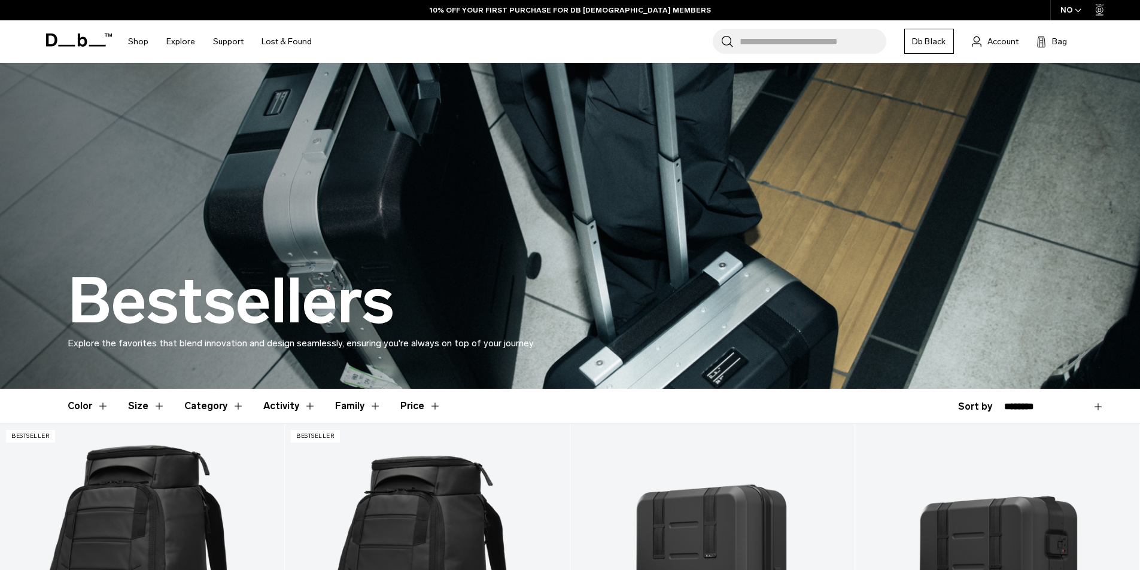
drag, startPoint x: 1121, startPoint y: 392, endPoint x: 801, endPoint y: 57, distance: 462.9
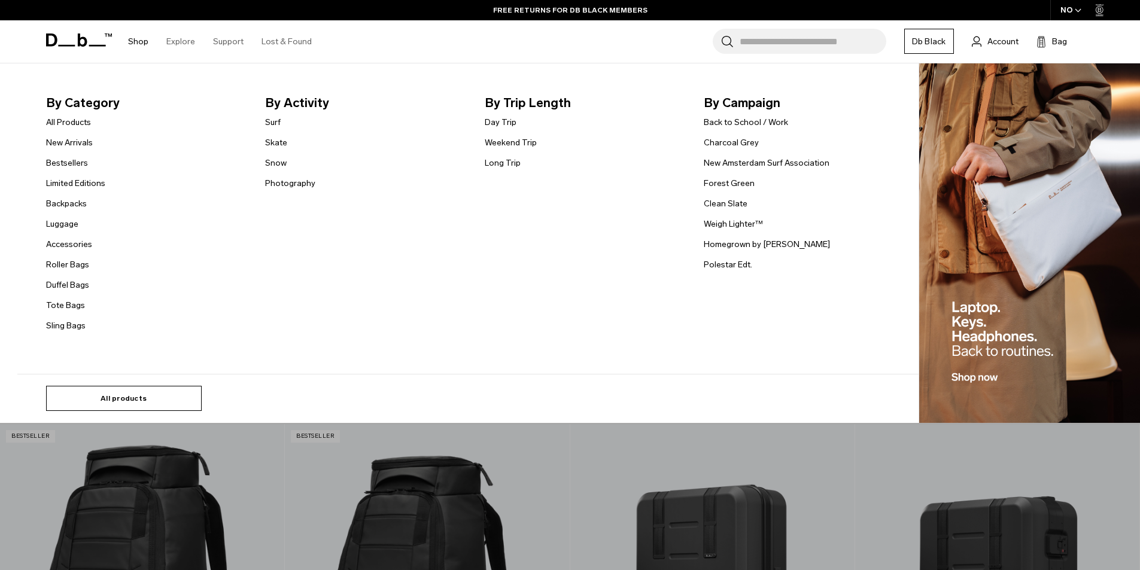
click at [159, 394] on link "All products" at bounding box center [124, 398] width 156 height 25
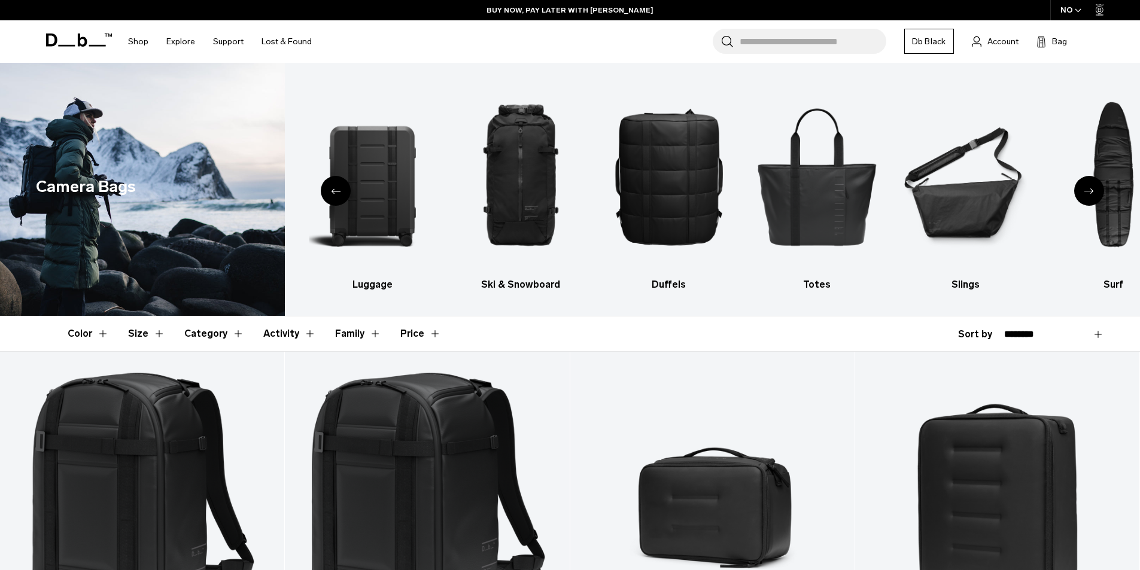
drag, startPoint x: 990, startPoint y: 373, endPoint x: 935, endPoint y: 79, distance: 298.9
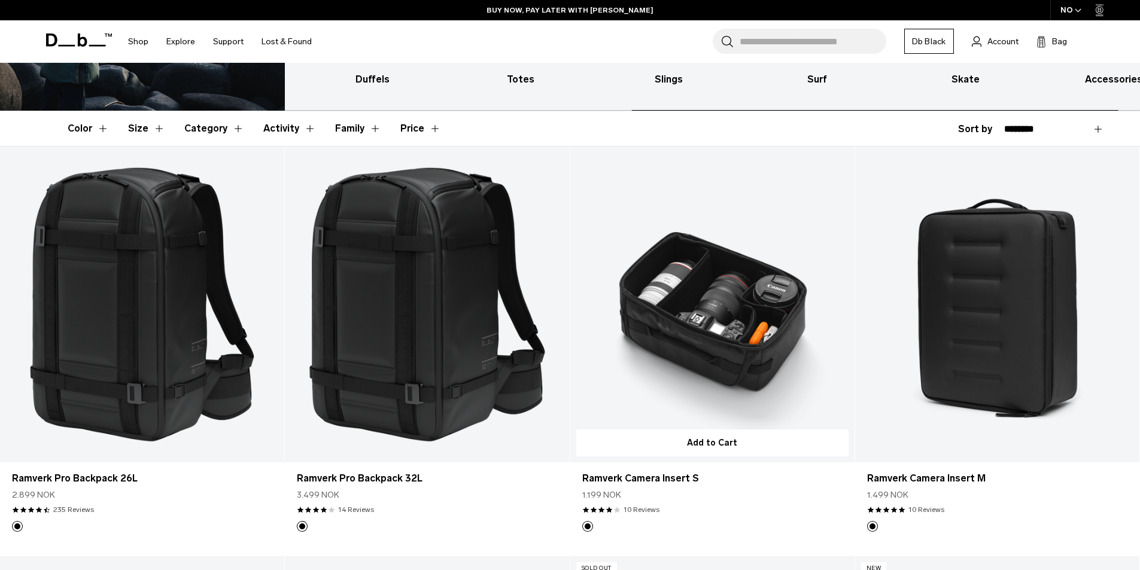
scroll to position [359, 0]
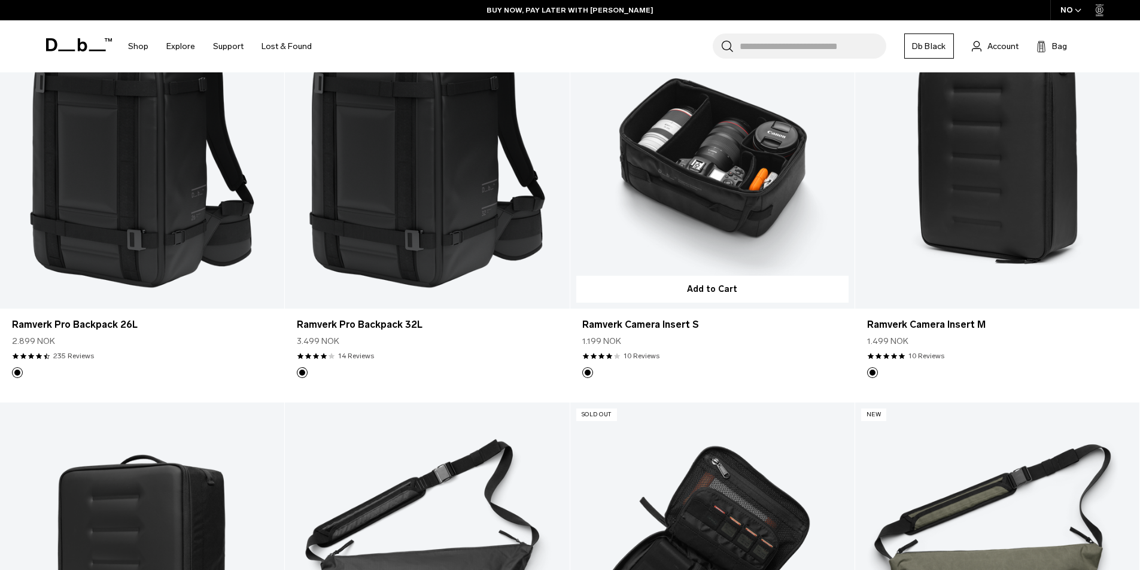
click at [719, 184] on link "Ramverk Camera Insert S" at bounding box center [712, 151] width 284 height 316
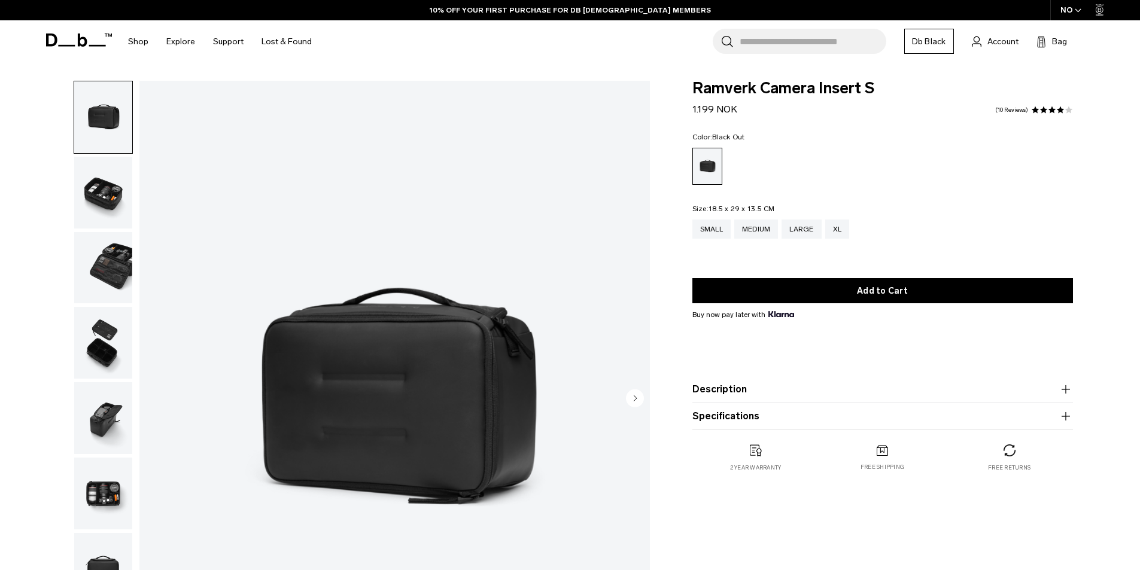
click at [108, 415] on img "button" at bounding box center [103, 418] width 58 height 72
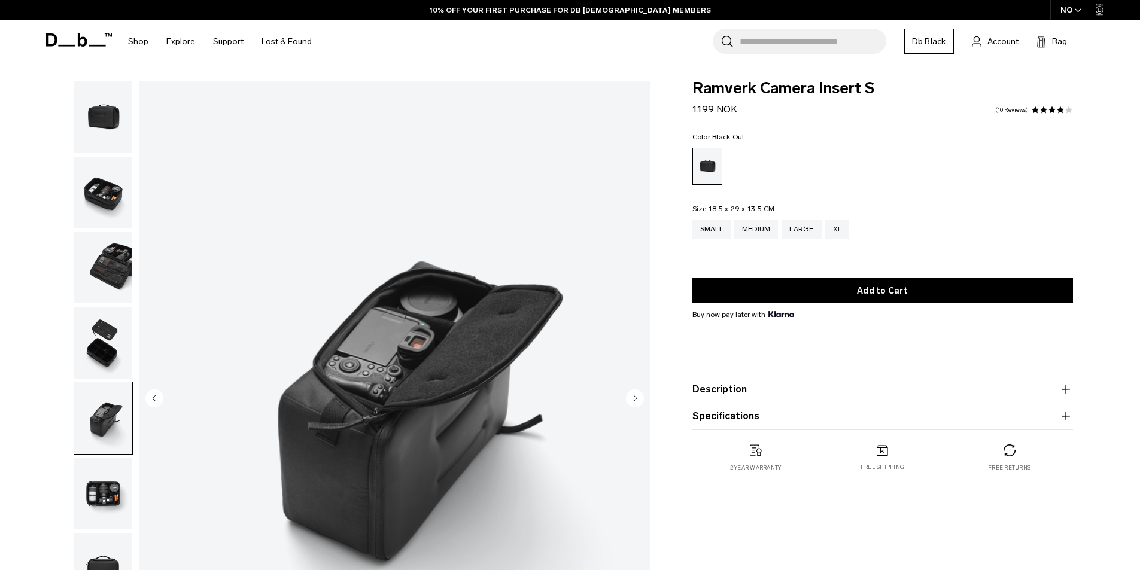
click at [118, 339] on img "button" at bounding box center [103, 343] width 58 height 72
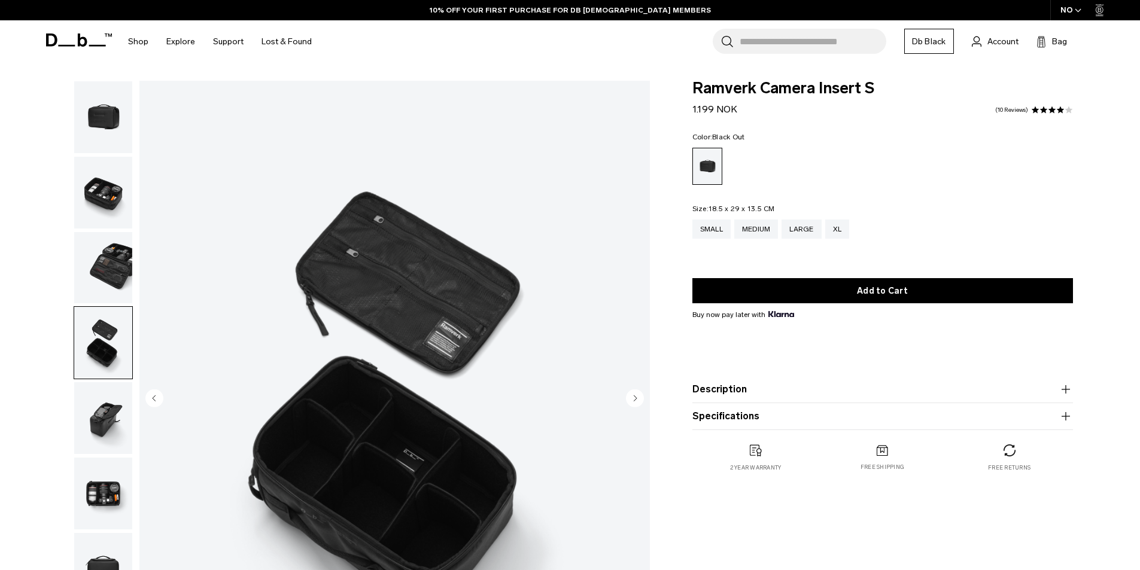
click at [107, 273] on img "button" at bounding box center [103, 268] width 58 height 72
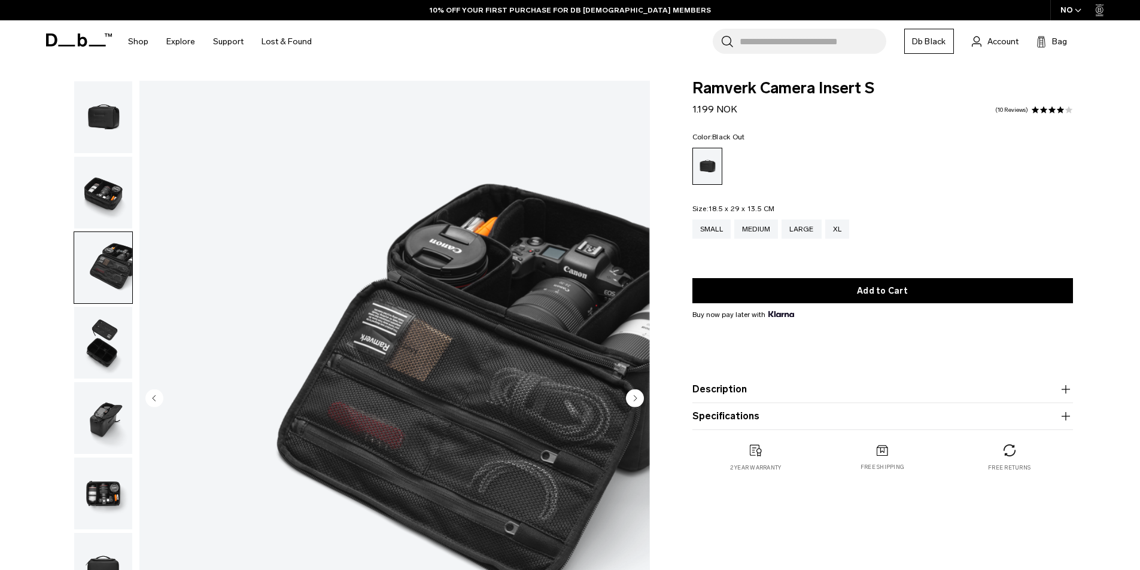
click at [120, 246] on img "button" at bounding box center [103, 268] width 58 height 72
click at [97, 194] on img "button" at bounding box center [103, 193] width 58 height 72
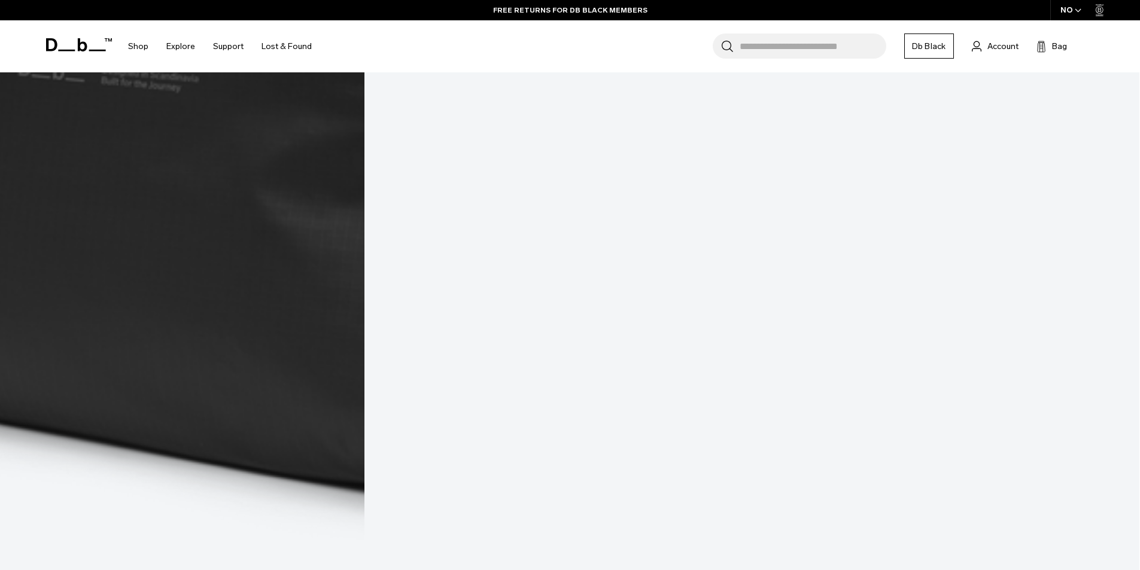
scroll to position [4407, 0]
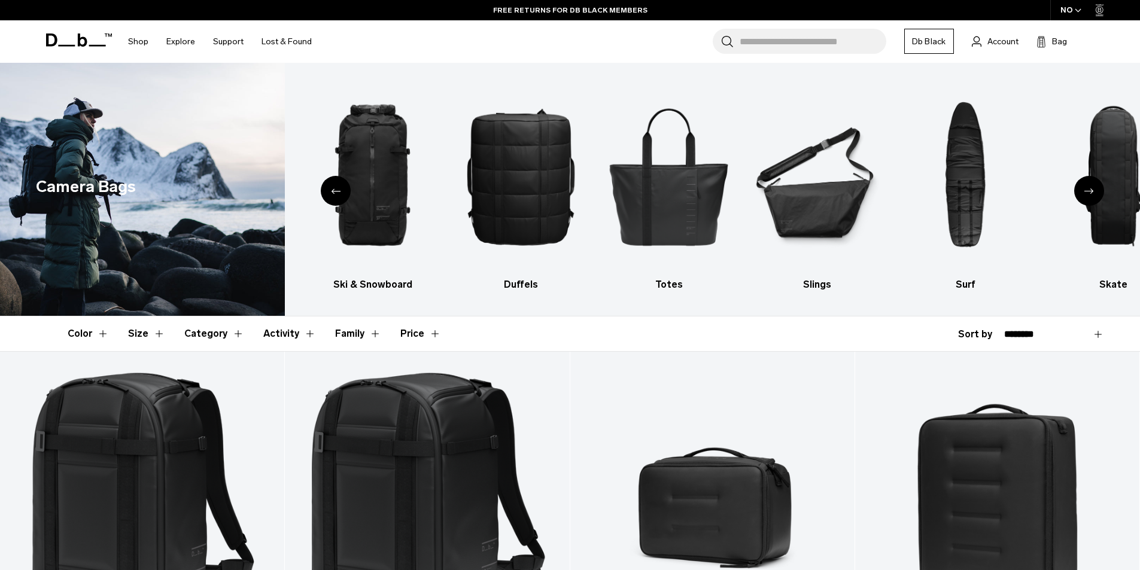
drag, startPoint x: 944, startPoint y: 118, endPoint x: 935, endPoint y: 73, distance: 46.3
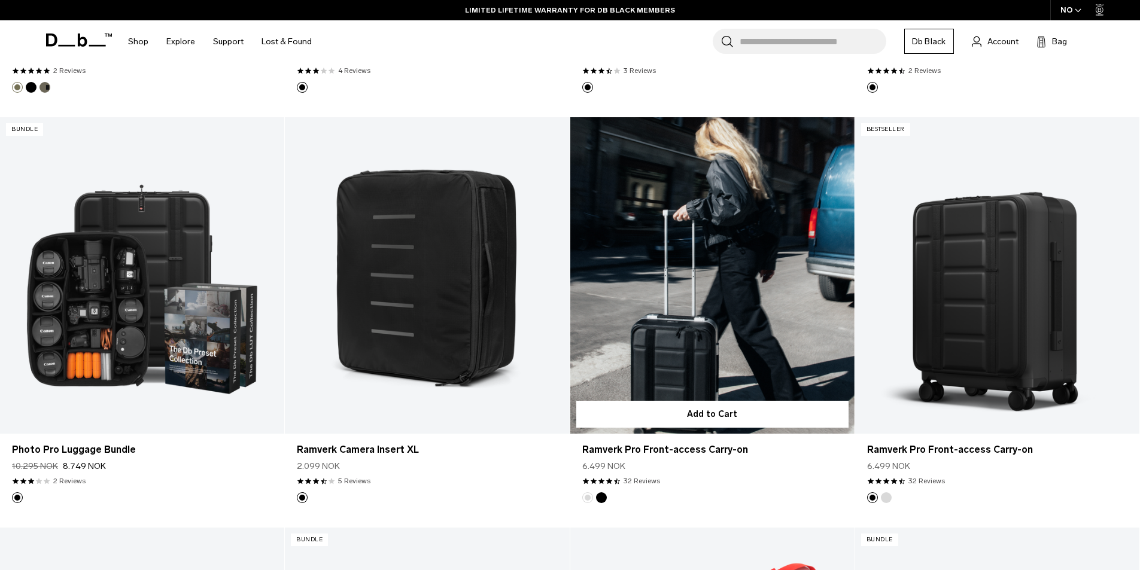
scroll to position [1436, 0]
